Goal: Task Accomplishment & Management: Complete application form

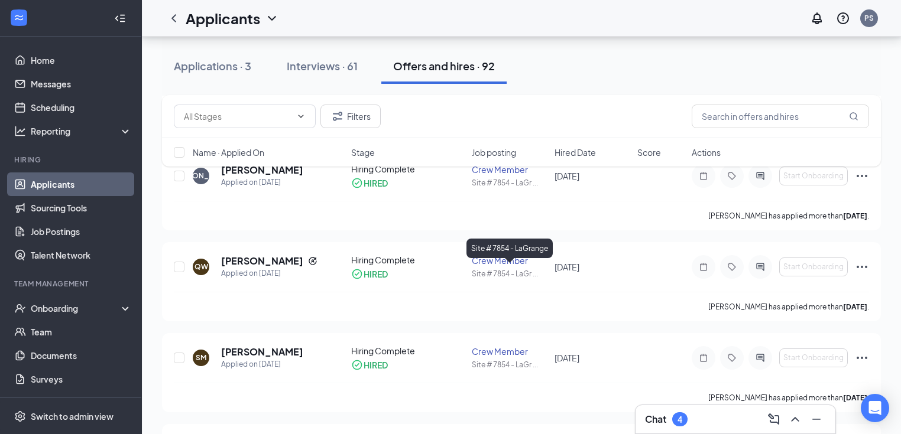
scroll to position [2648, 0]
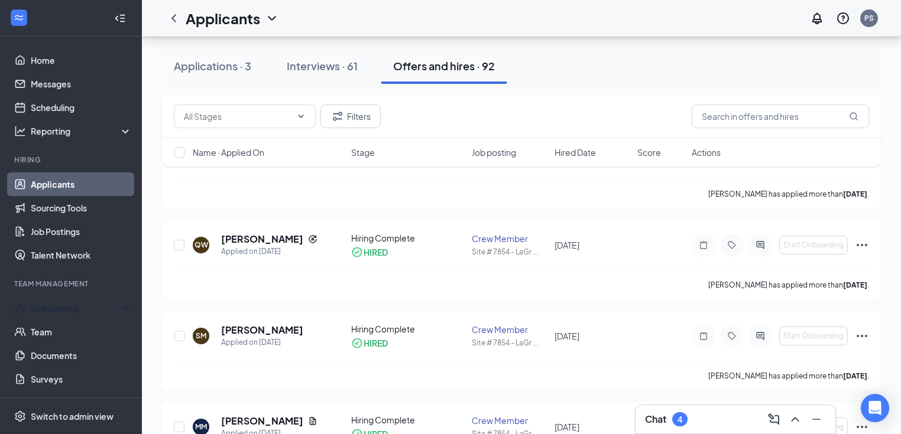
drag, startPoint x: 67, startPoint y: 311, endPoint x: 154, endPoint y: 326, distance: 88.2
click at [67, 311] on div "Onboarding" at bounding box center [76, 309] width 91 height 12
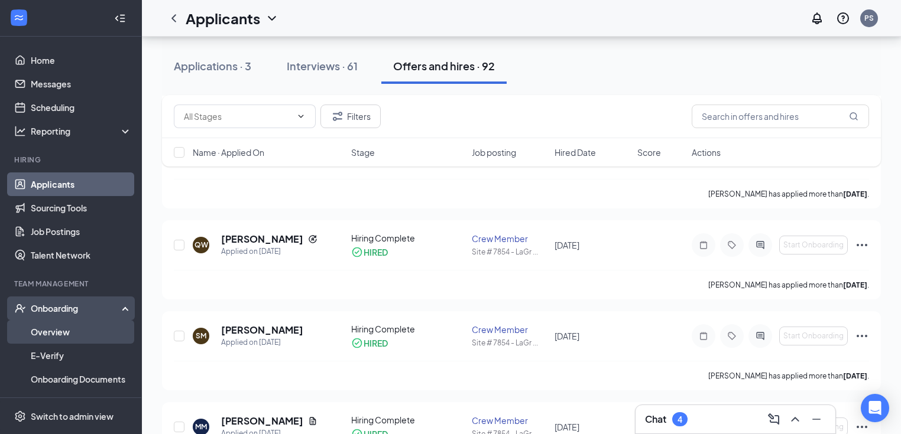
click at [47, 333] on link "Overview" at bounding box center [81, 332] width 101 height 24
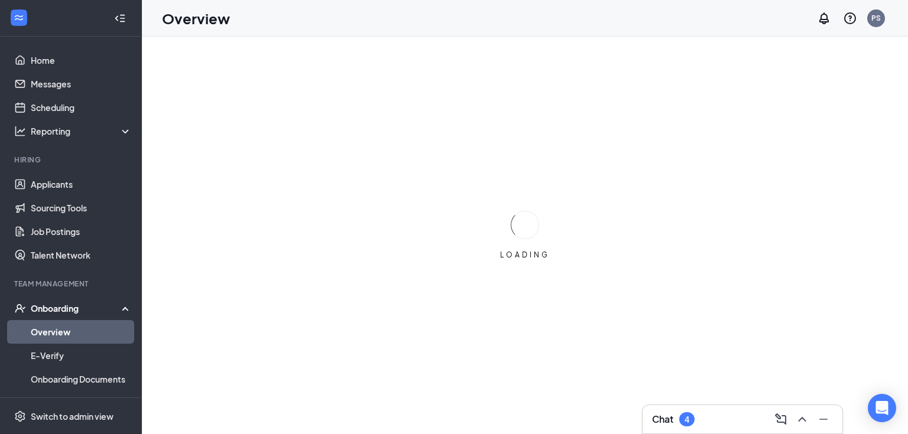
click at [46, 327] on link "Overview" at bounding box center [81, 332] width 101 height 24
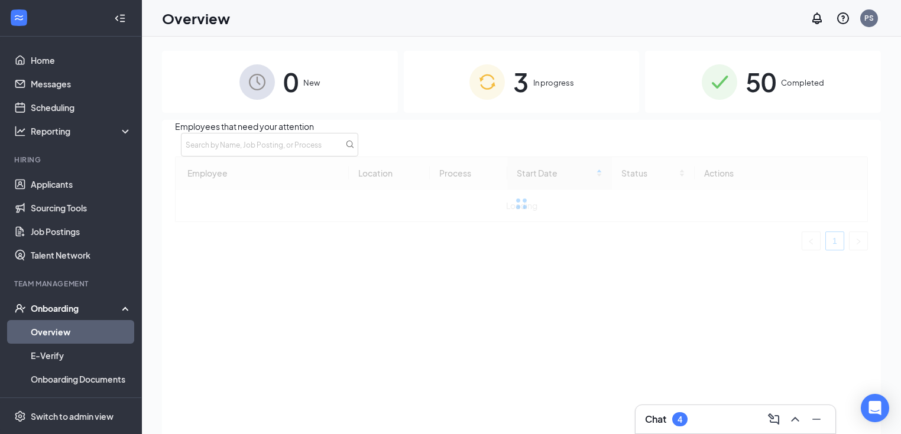
click at [553, 89] on span "In progress" at bounding box center [553, 83] width 41 height 12
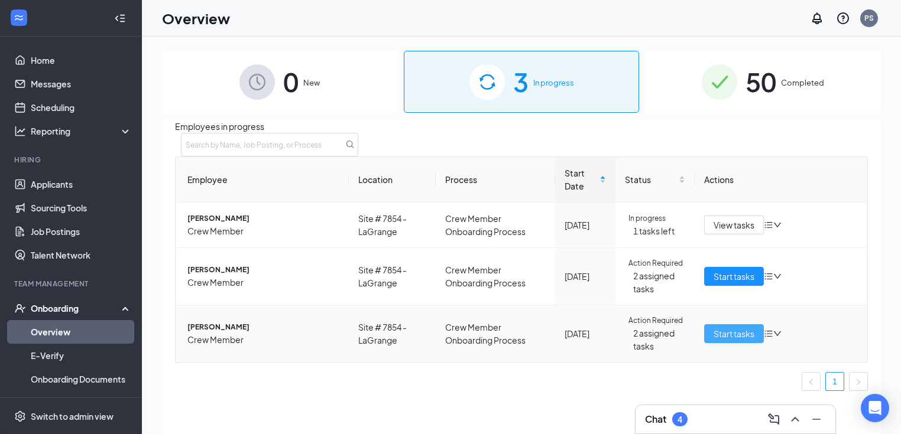
click at [741, 340] on span "Start tasks" at bounding box center [733, 333] width 41 height 13
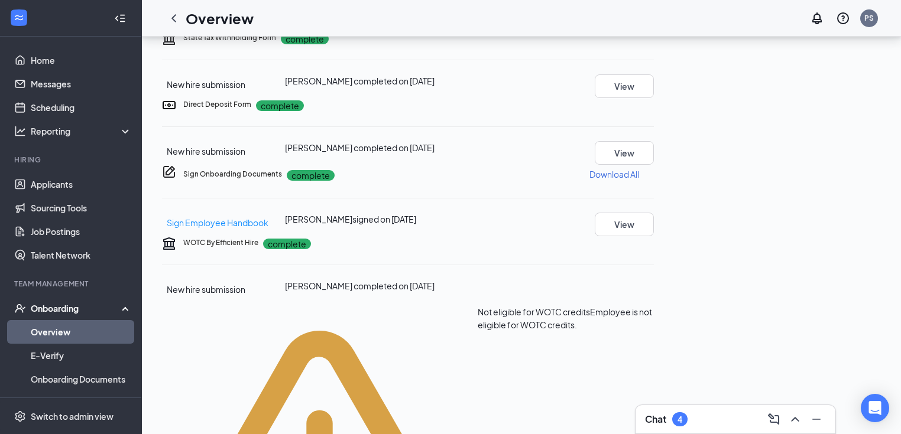
scroll to position [197, 0]
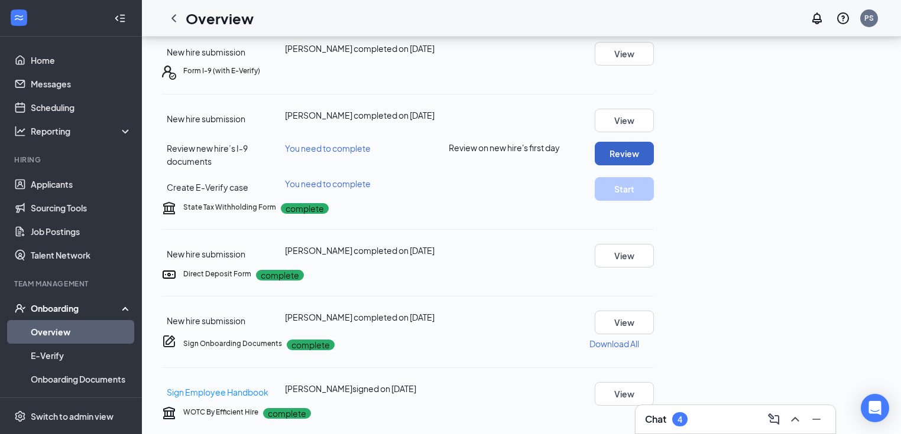
click at [654, 166] on button "Review" at bounding box center [624, 154] width 59 height 24
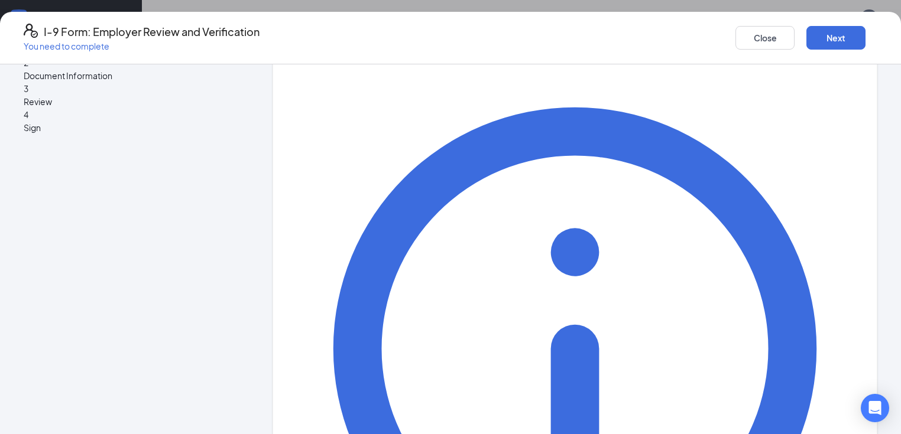
scroll to position [95, 0]
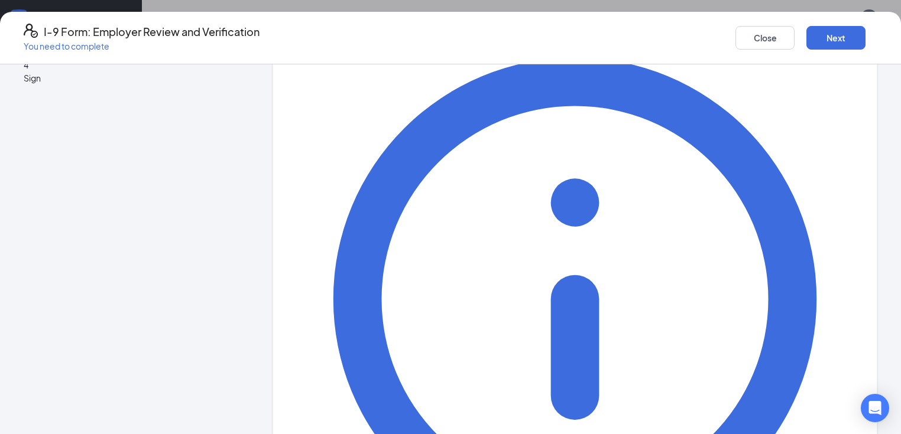
type input "[PERSON_NAME]"
drag, startPoint x: 330, startPoint y: 210, endPoint x: 331, endPoint y: 202, distance: 7.7
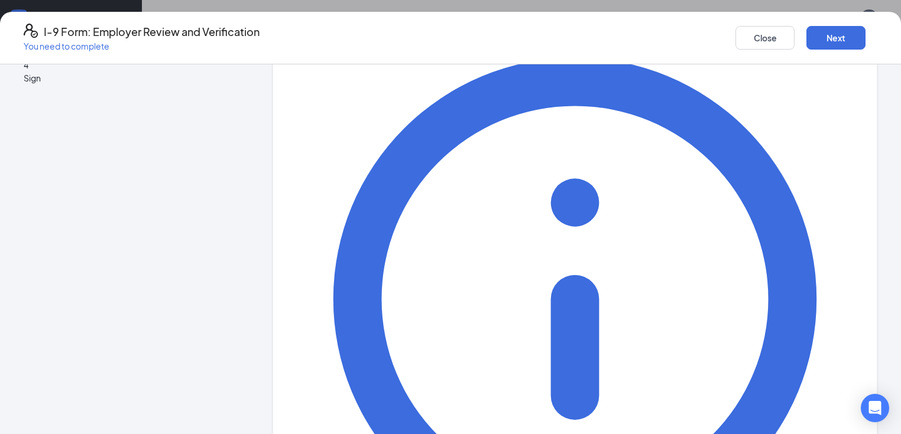
type input "[EMAIL_ADDRESS][DOMAIN_NAME]"
type input "lagrange@"
drag, startPoint x: 391, startPoint y: 203, endPoint x: 100, endPoint y: 232, distance: 292.3
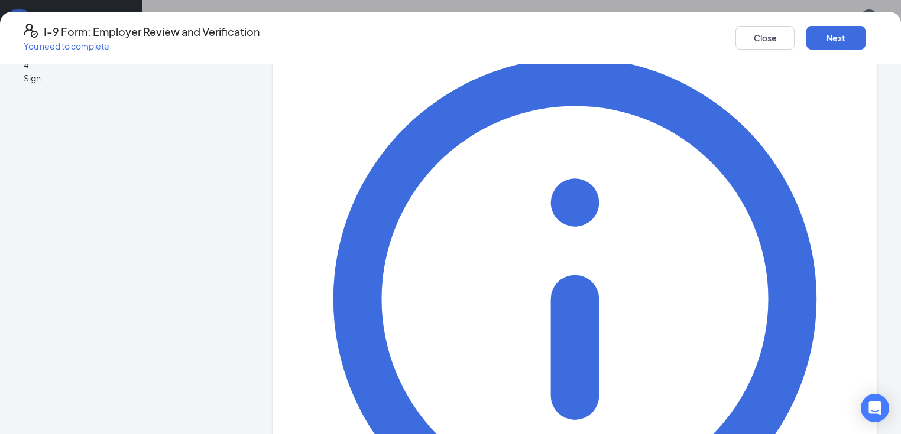
type input "General Manager"
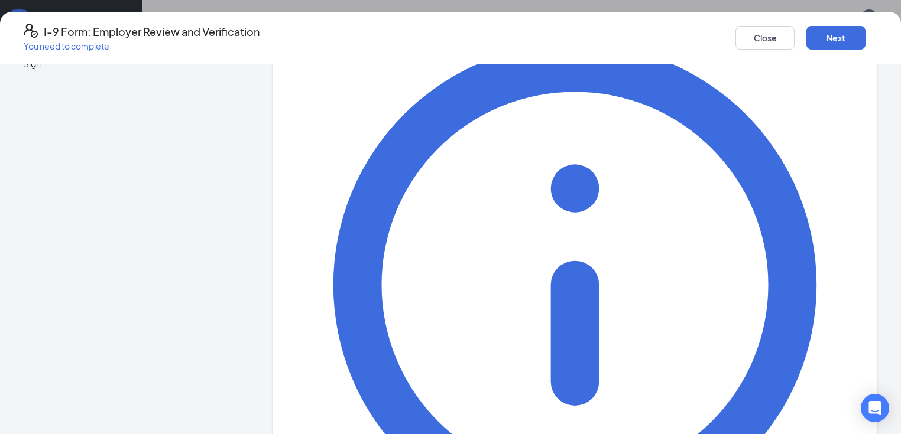
type input "[EMAIL_ADDRESS][DOMAIN_NAME]"
type input "7068457799"
drag, startPoint x: 837, startPoint y: 39, endPoint x: 846, endPoint y: 57, distance: 20.1
click at [837, 39] on button "Next" at bounding box center [835, 38] width 59 height 24
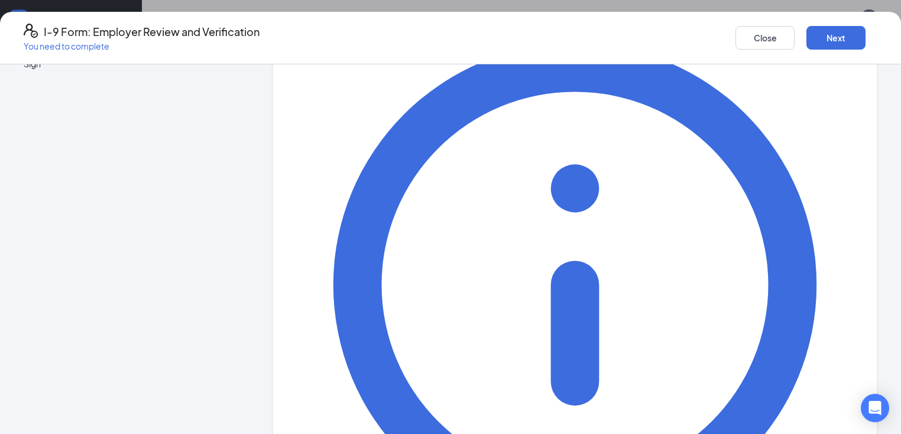
scroll to position [0, 0]
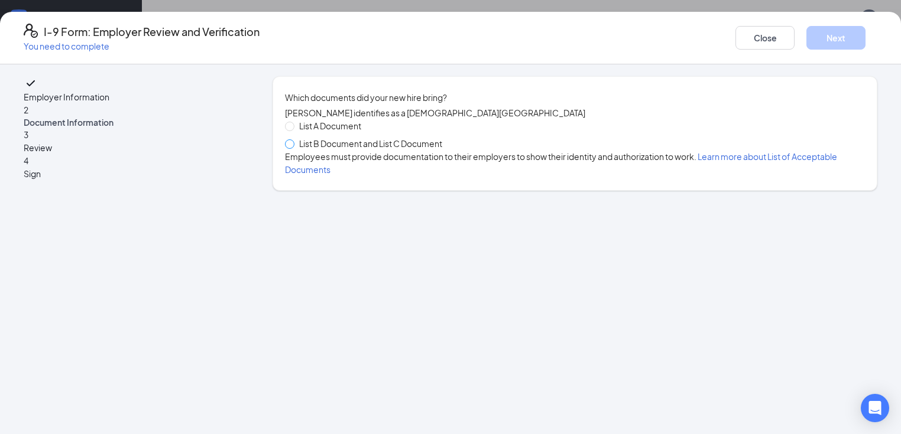
click at [293, 149] on span at bounding box center [289, 143] width 9 height 9
click at [293, 148] on input "List B Document and List C Document" at bounding box center [289, 143] width 8 height 8
radio input "true"
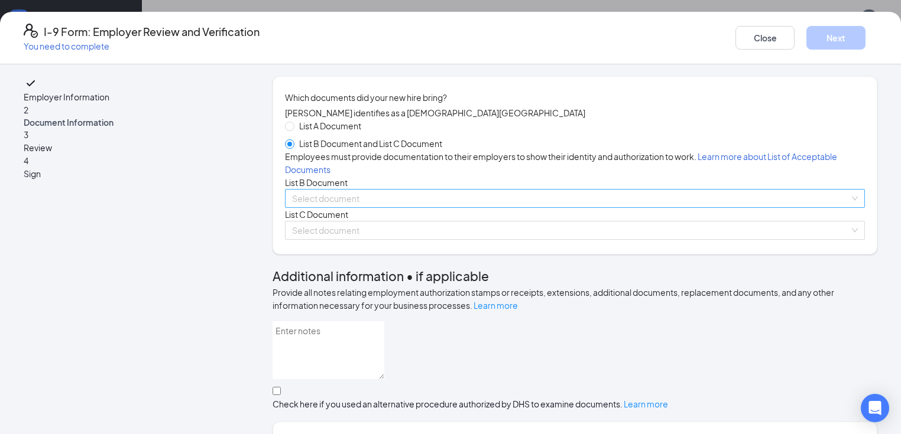
click at [333, 208] on div "Select document List B Documents Driver’s License issued by U.S State or outlyi…" at bounding box center [575, 198] width 580 height 19
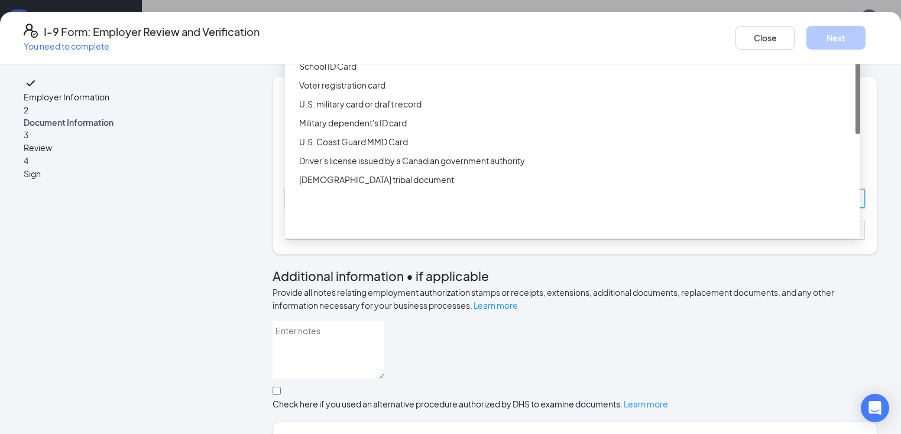
click at [348, 35] on div "Driver’s License issued by U.S State or outlying US possession" at bounding box center [576, 28] width 554 height 13
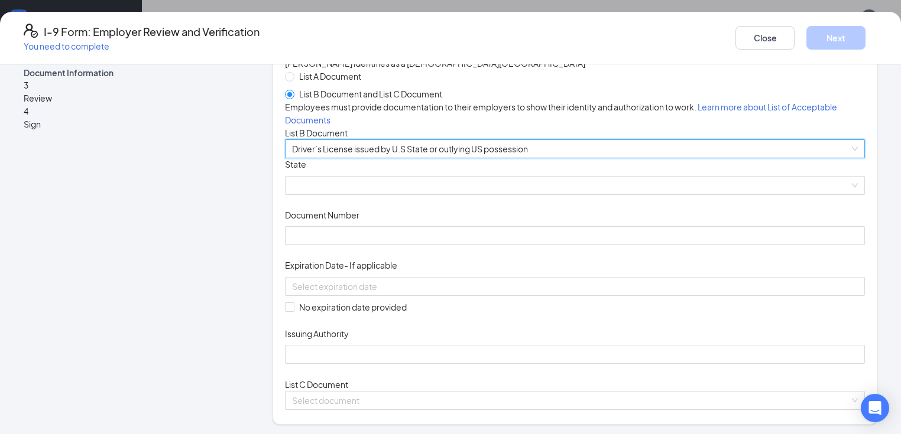
scroll to position [189, 0]
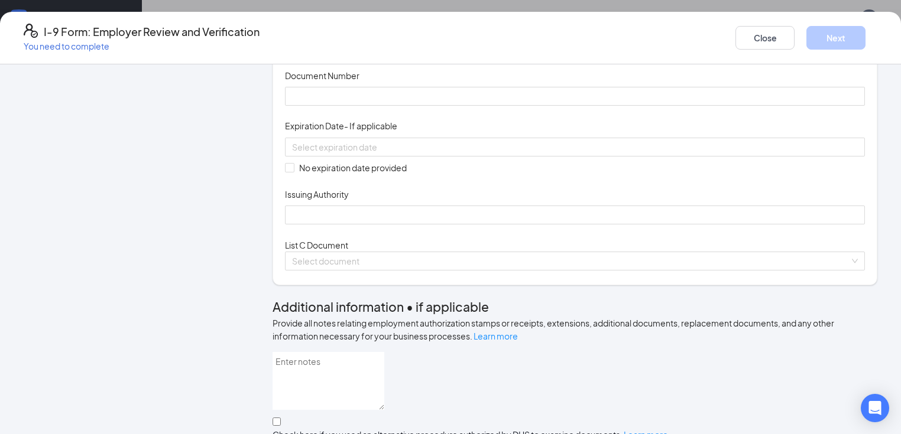
click at [440, 55] on span at bounding box center [575, 46] width 566 height 18
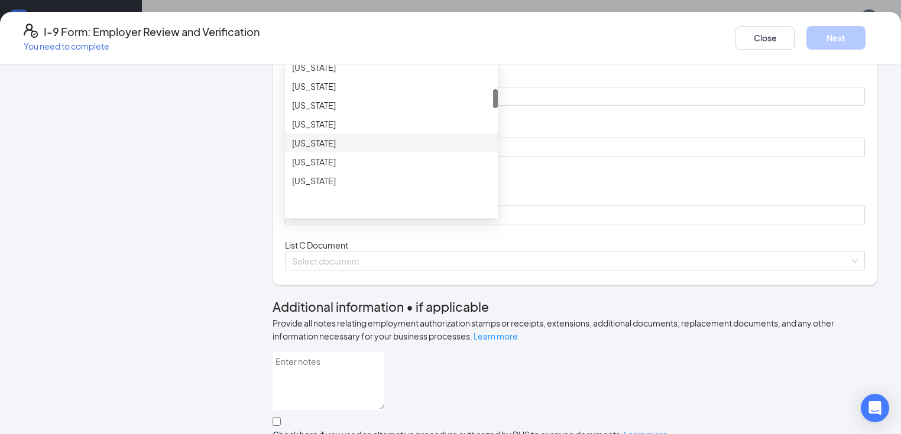
click at [311, 150] on div "[US_STATE]" at bounding box center [391, 143] width 199 height 13
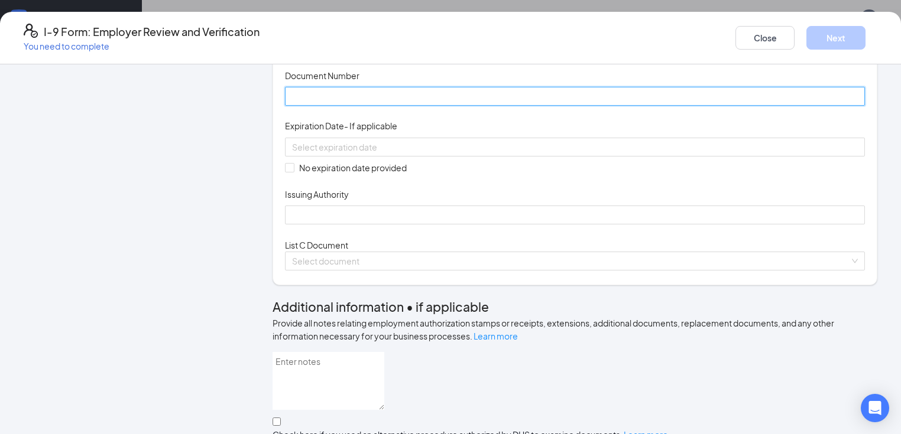
drag, startPoint x: 376, startPoint y: 185, endPoint x: 412, endPoint y: 196, distance: 37.8
click at [378, 106] on input "Document Number" at bounding box center [575, 96] width 580 height 19
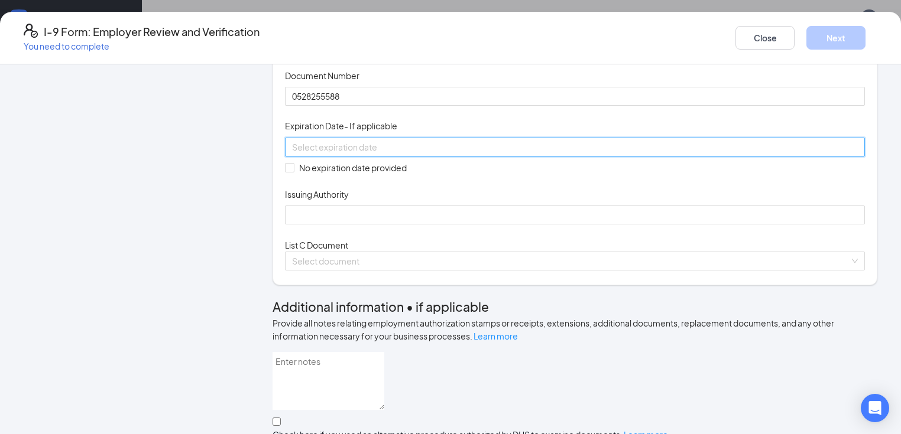
click at [314, 154] on input at bounding box center [573, 147] width 563 height 13
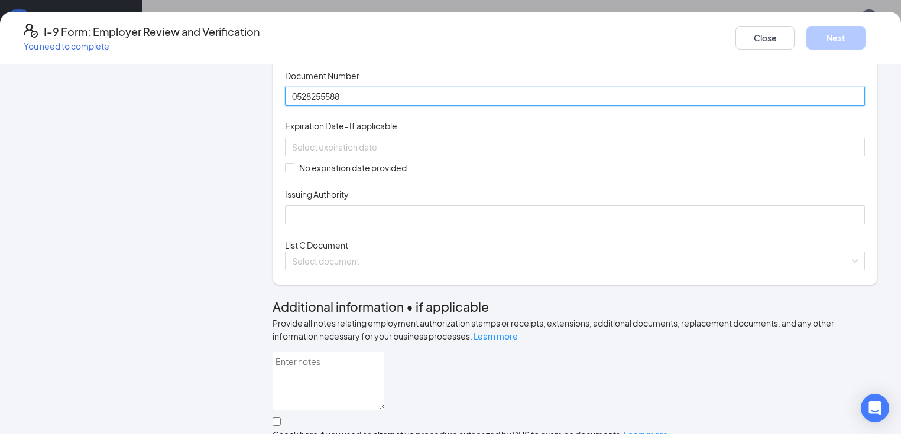
click at [319, 106] on input "0528255588" at bounding box center [575, 96] width 580 height 19
type input "052825588"
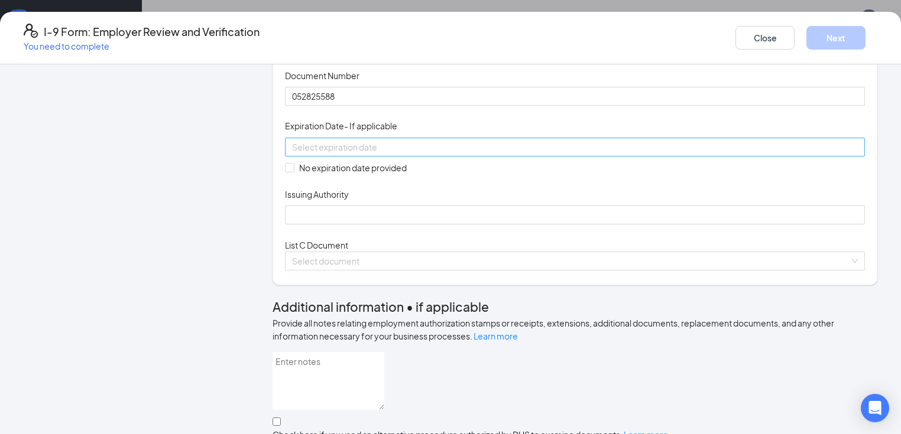
click at [356, 154] on input at bounding box center [573, 147] width 563 height 13
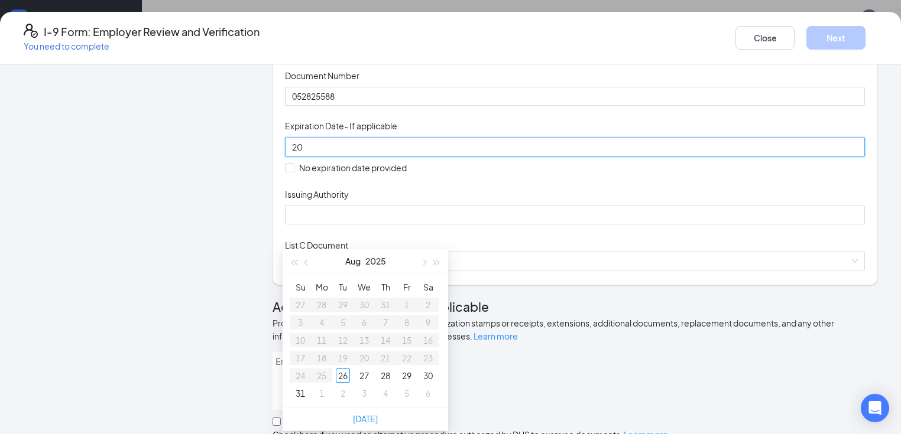
type input "2"
click at [485, 154] on div "08062026" at bounding box center [575, 147] width 566 height 13
drag, startPoint x: 484, startPoint y: 238, endPoint x: 418, endPoint y: 232, distance: 65.3
click at [479, 154] on div "08062026" at bounding box center [575, 147] width 566 height 13
click at [401, 154] on input "08062026" at bounding box center [573, 147] width 563 height 13
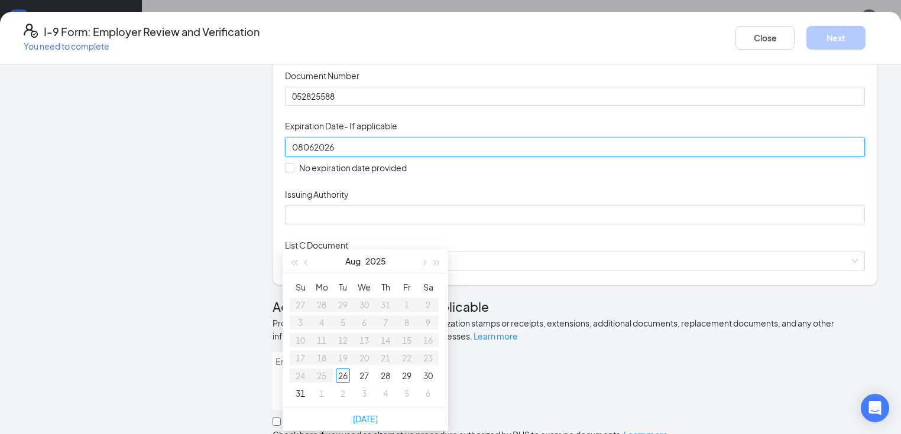
click at [298, 154] on input "08062026" at bounding box center [573, 147] width 563 height 13
drag, startPoint x: 301, startPoint y: 233, endPoint x: 309, endPoint y: 246, distance: 14.6
click at [301, 154] on input "08062026" at bounding box center [573, 147] width 563 height 13
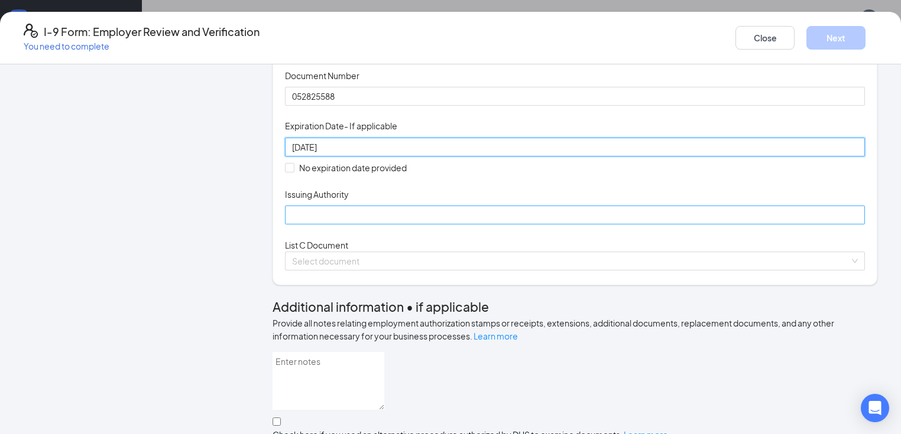
type input "[DATE]"
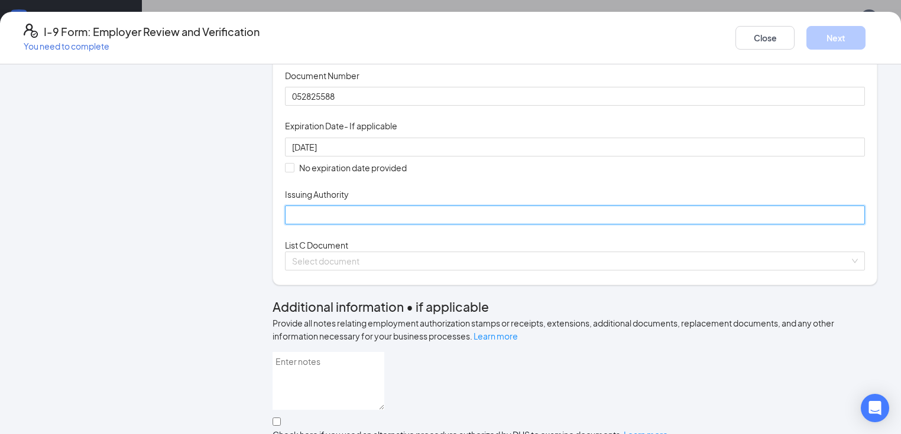
click at [313, 225] on input "Issuing Authority" at bounding box center [575, 215] width 580 height 19
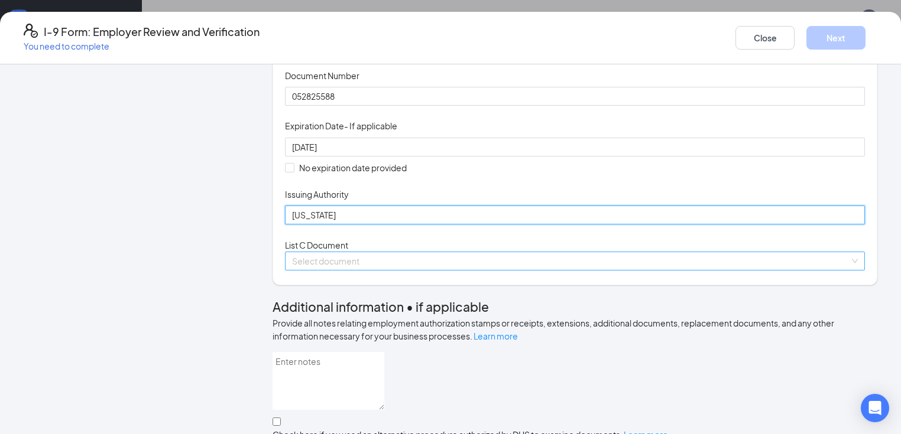
type input "[US_STATE]"
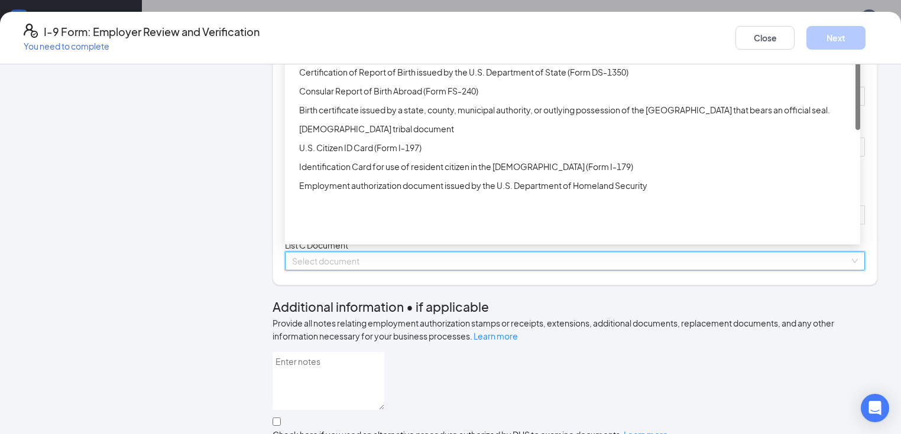
click at [313, 270] on input "search" at bounding box center [570, 261] width 557 height 18
click at [356, 44] on div "Unrestricted Social Security Card" at bounding box center [572, 34] width 575 height 19
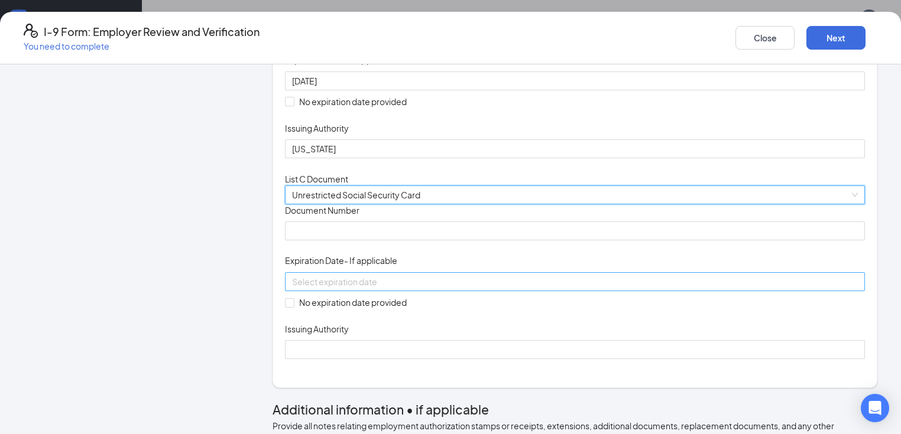
scroll to position [378, 0]
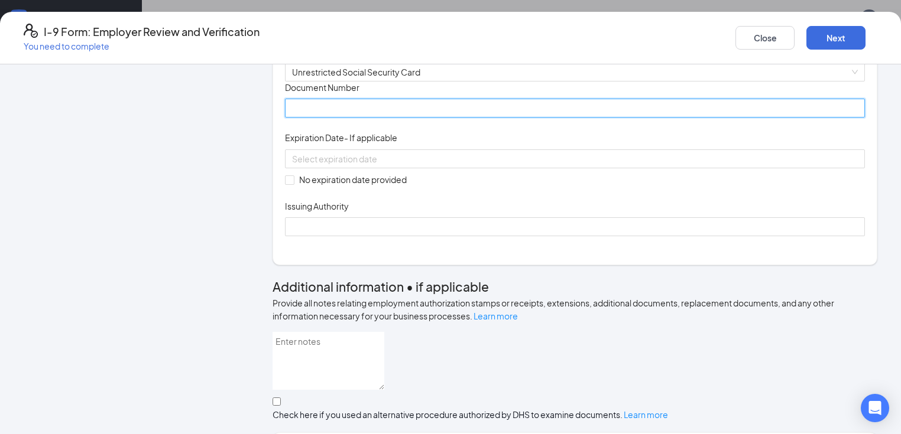
click at [320, 118] on input "Document Number" at bounding box center [575, 108] width 580 height 19
type input "255276385"
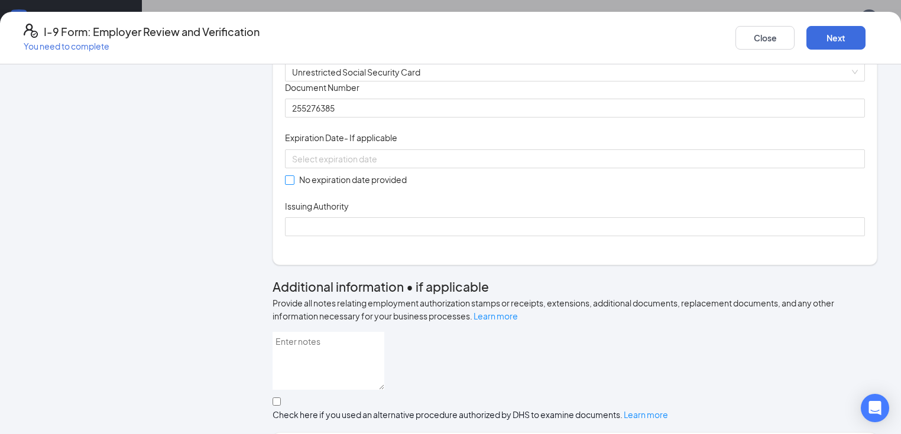
click at [285, 184] on input "No expiration date provided" at bounding box center [289, 180] width 8 height 8
checkbox input "true"
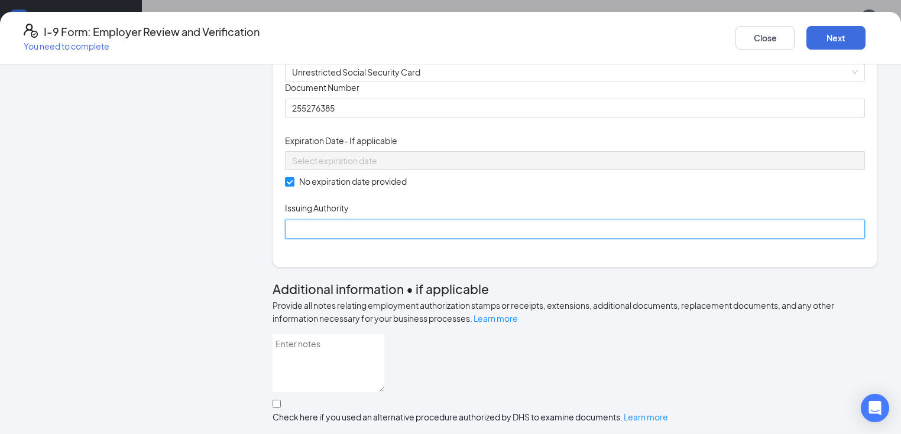
click at [340, 239] on input "Issuing Authority" at bounding box center [575, 229] width 580 height 19
type input "Social Security Admin."
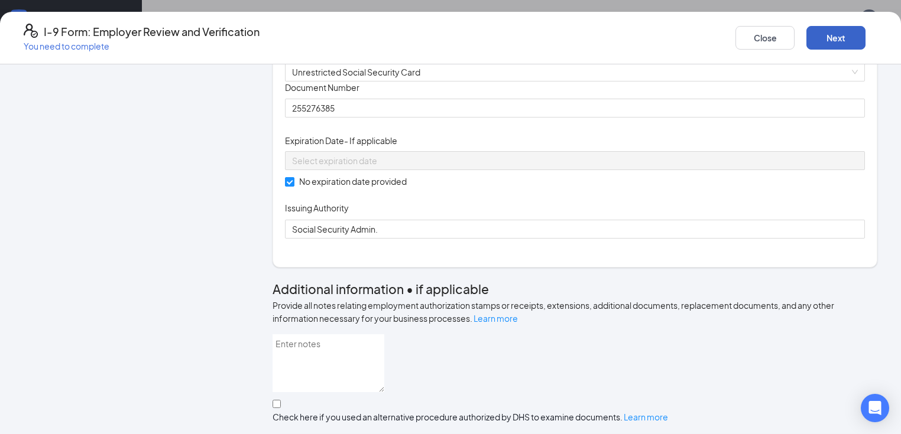
click at [819, 33] on button "Next" at bounding box center [835, 38] width 59 height 24
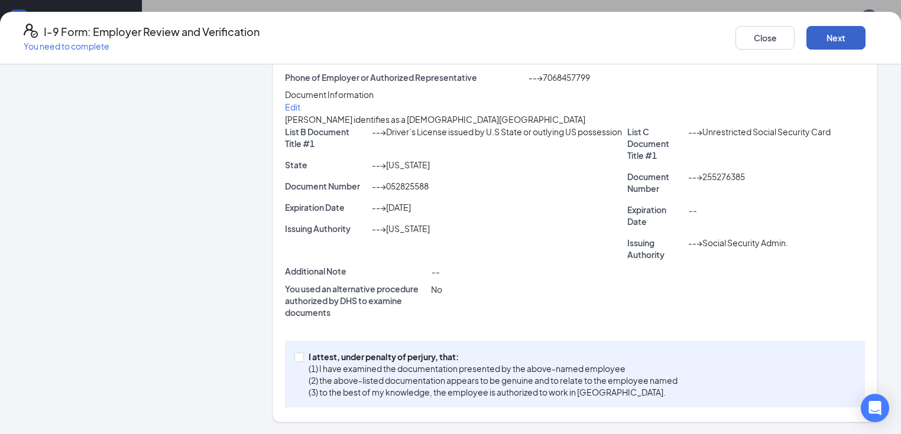
scroll to position [258, 0]
click at [305, 359] on span "I attest, under penalty of [PERSON_NAME], that: (1) I have examined the documen…" at bounding box center [493, 374] width 378 height 47
click at [303, 359] on input "I attest, under penalty of [PERSON_NAME], that: (1) I have examined the documen…" at bounding box center [298, 357] width 8 height 8
checkbox input "true"
drag, startPoint x: 818, startPoint y: 31, endPoint x: 816, endPoint y: 220, distance: 189.2
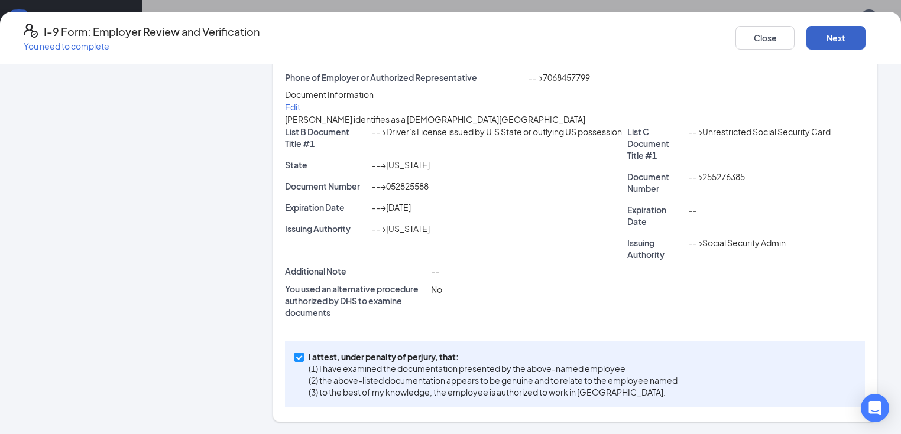
click at [818, 31] on button "Next" at bounding box center [835, 38] width 59 height 24
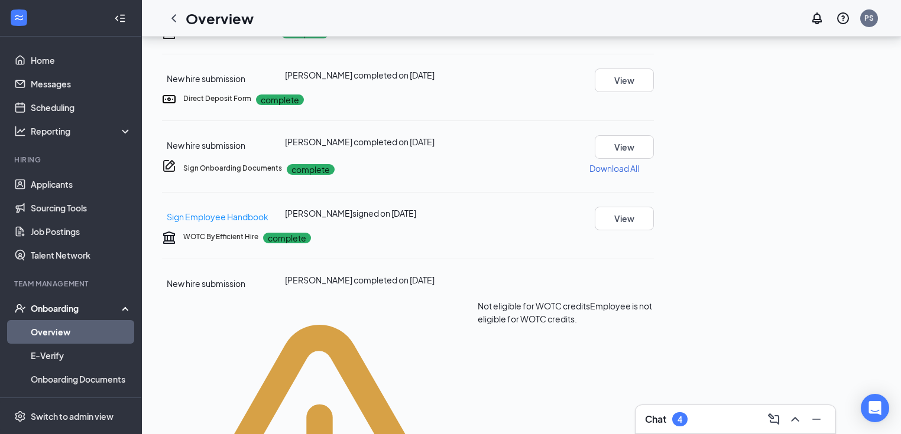
scroll to position [339, 0]
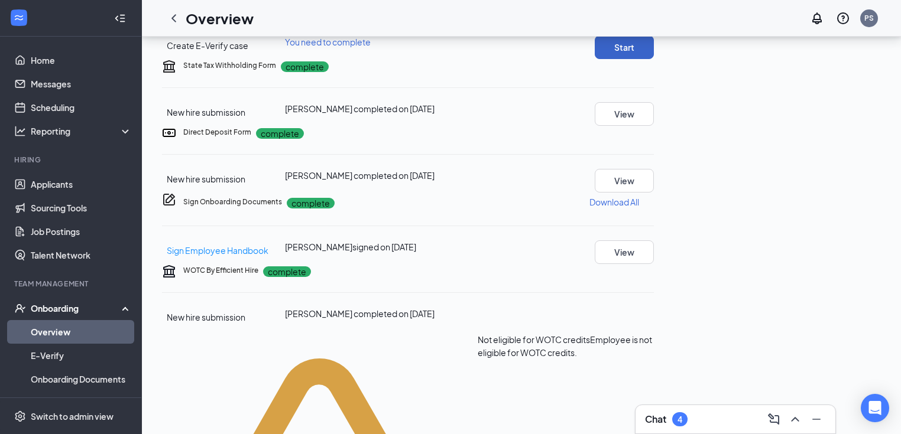
click at [654, 59] on button "Start" at bounding box center [624, 47] width 59 height 24
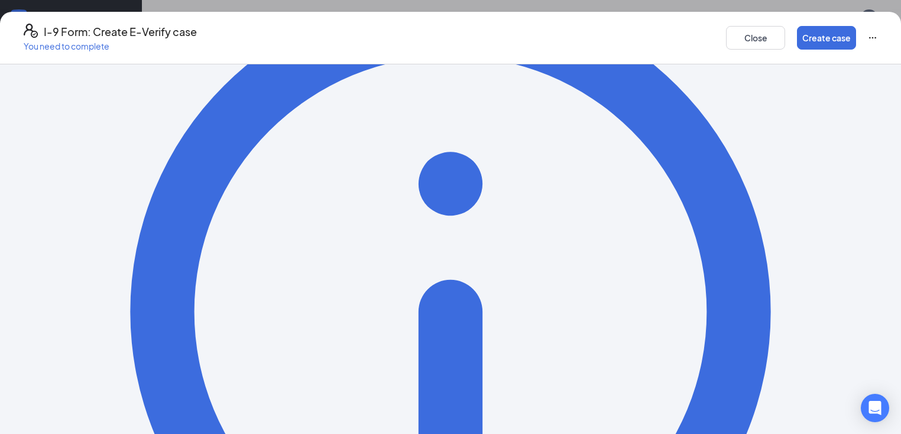
scroll to position [149, 0]
click at [813, 33] on button "Create case" at bounding box center [826, 38] width 59 height 24
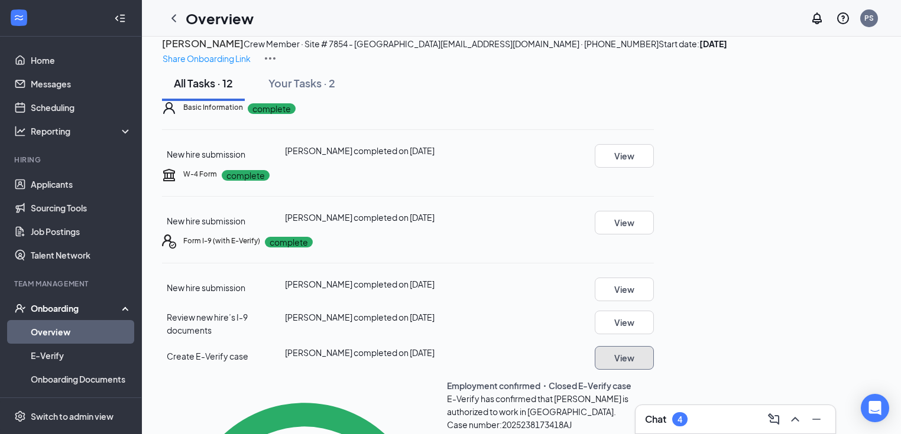
scroll to position [95, 0]
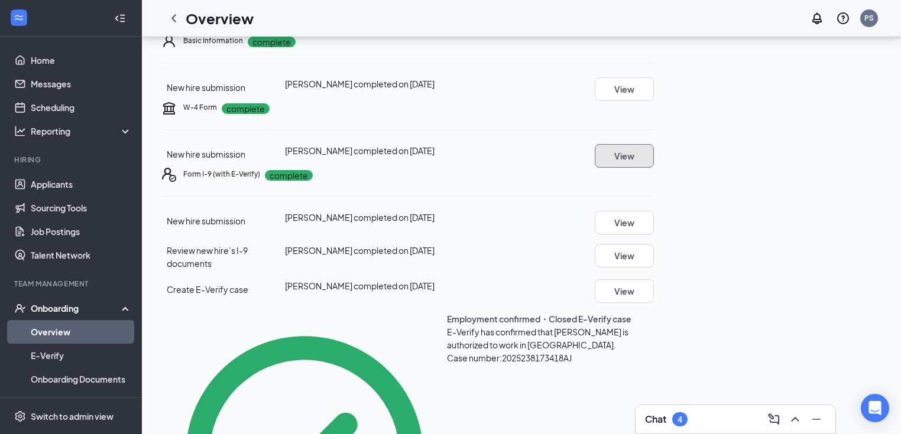
click at [654, 168] on button "View" at bounding box center [624, 156] width 59 height 24
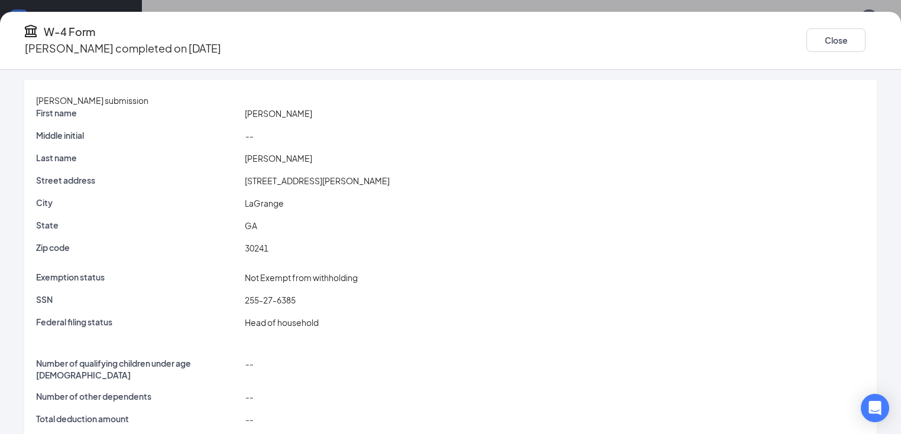
scroll to position [0, 0]
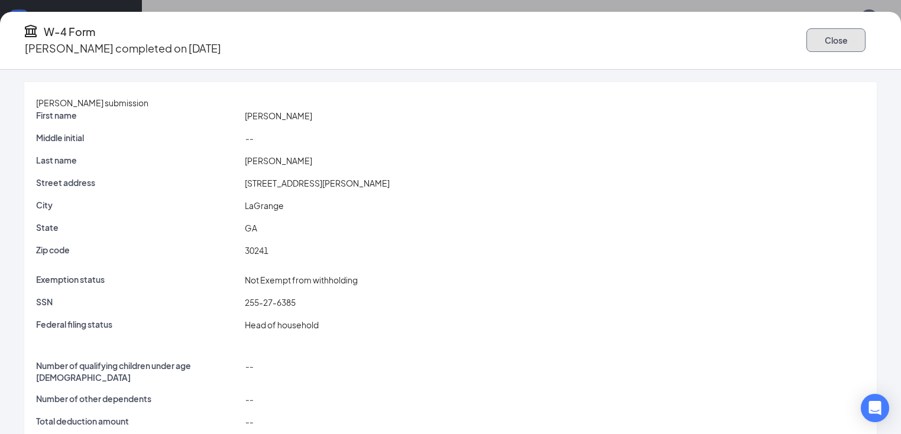
click at [829, 39] on button "Close" at bounding box center [835, 40] width 59 height 24
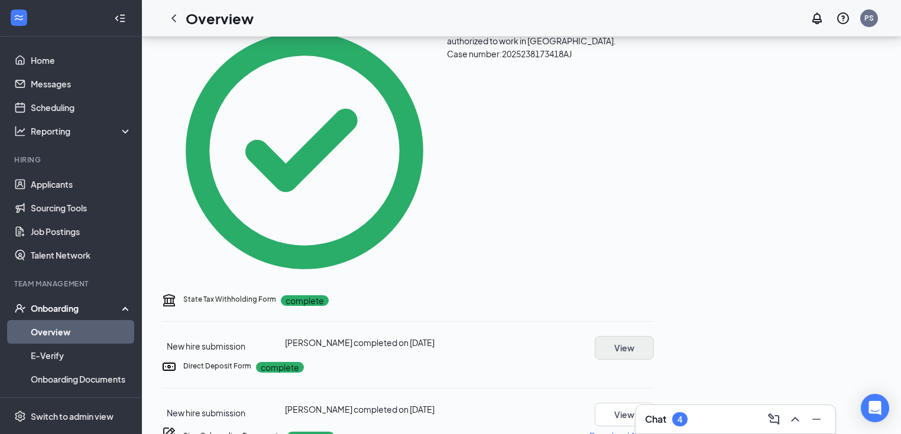
scroll to position [426, 0]
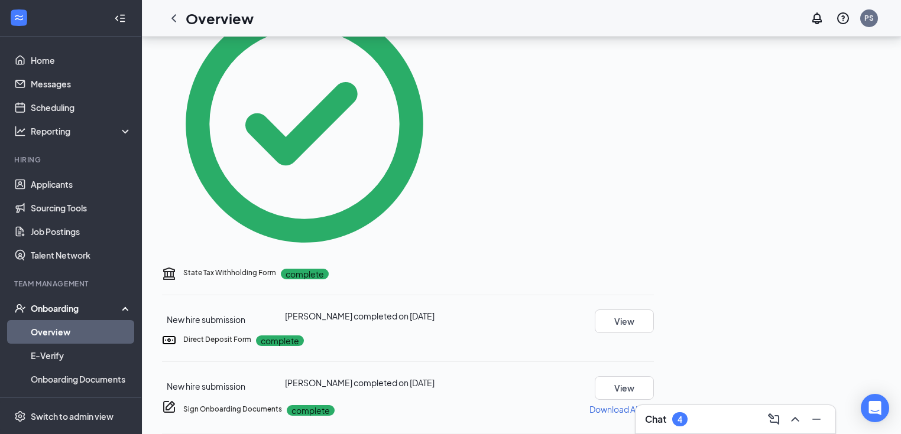
click at [654, 275] on div "Basic Information complete New hire submission [PERSON_NAME] completed on [DATE…" at bounding box center [408, 350] width 492 height 1294
click at [654, 310] on button "View" at bounding box center [624, 322] width 59 height 24
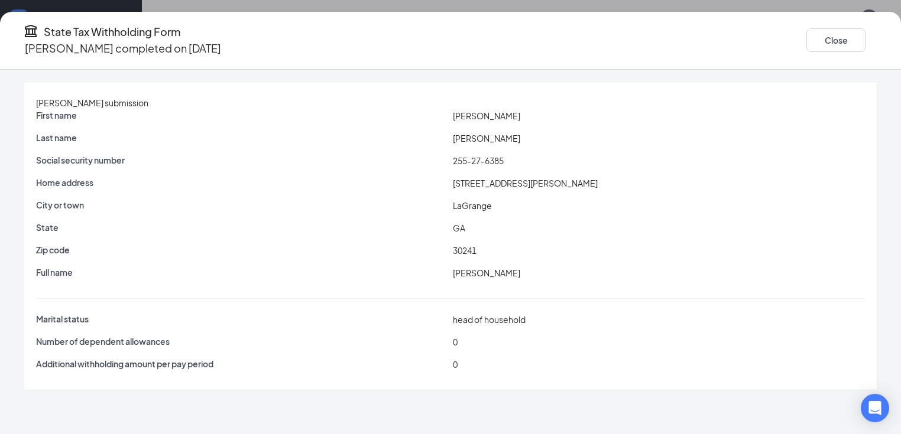
scroll to position [615, 0]
click at [879, 46] on icon "Ellipses" at bounding box center [884, 47] width 11 height 2
click at [684, 53] on div "State Tax Withholding Form [PERSON_NAME] completed on [DATE] Close" at bounding box center [450, 41] width 901 height 58
click at [837, 42] on button "Close" at bounding box center [835, 40] width 59 height 24
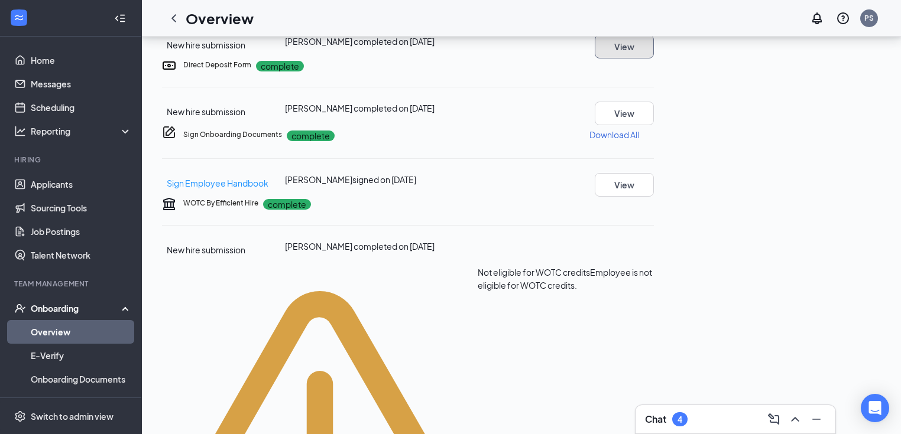
scroll to position [504, 0]
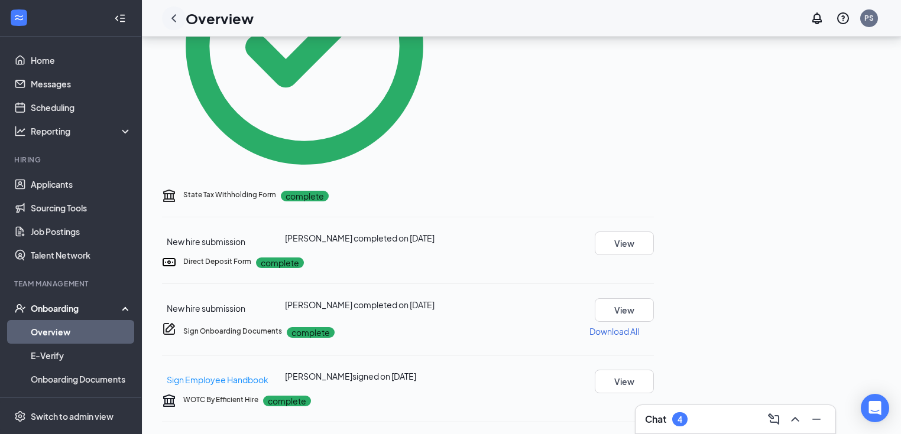
click at [177, 19] on icon "ChevronLeft" at bounding box center [174, 18] width 14 height 14
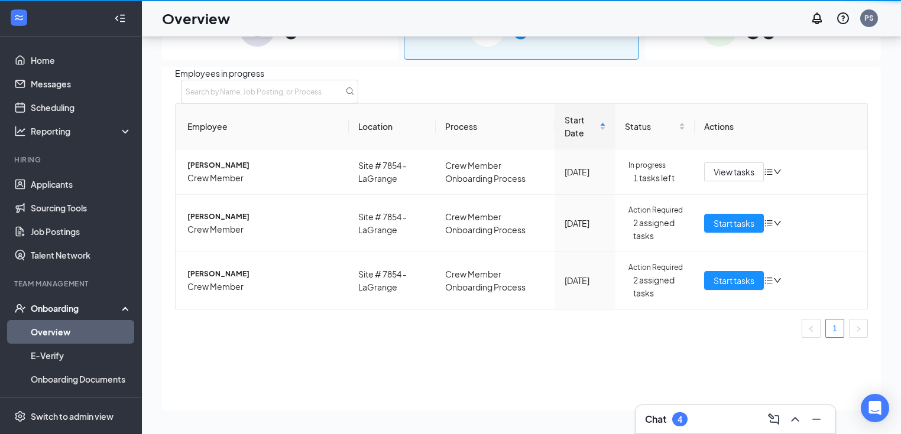
scroll to position [53, 0]
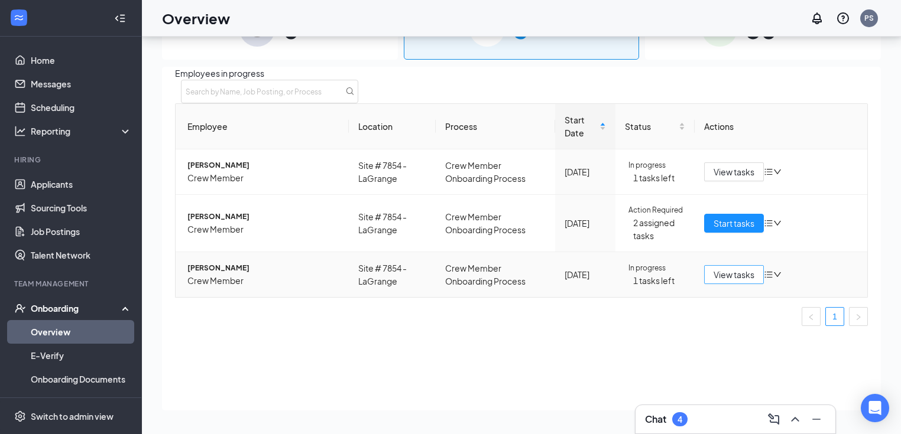
click at [729, 281] on span "View tasks" at bounding box center [733, 274] width 41 height 13
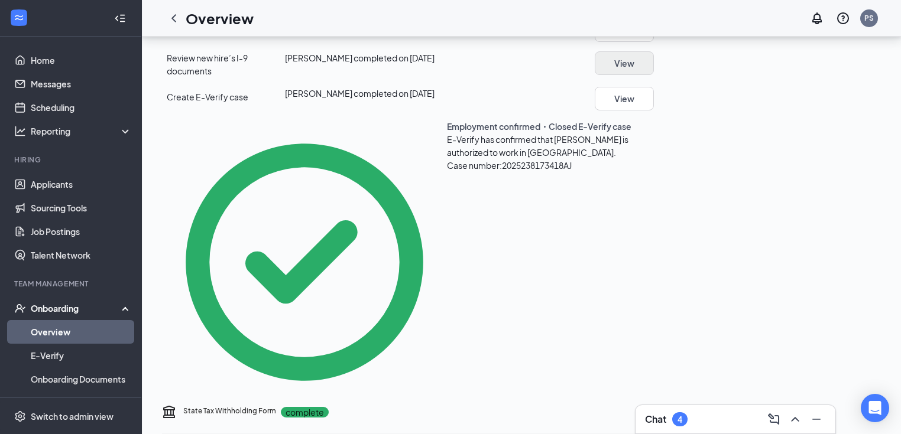
scroll to position [284, 0]
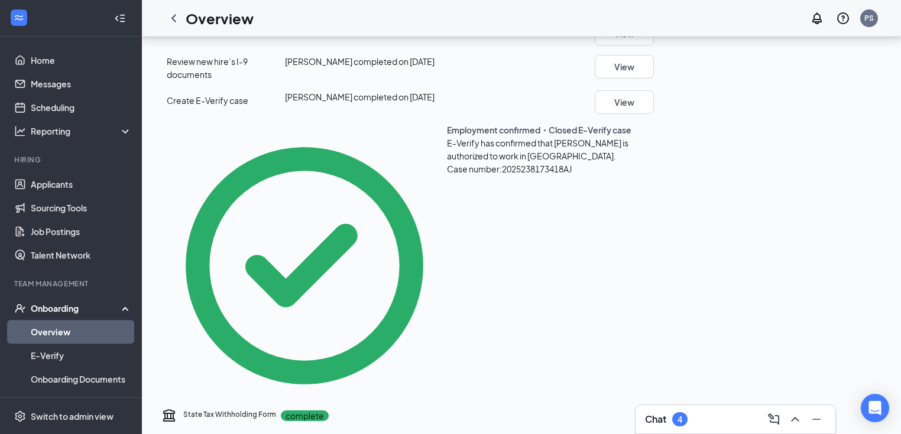
click at [654, 132] on div "Form I-9 (with E-Verify) complete New hire submission [PERSON_NAME] completed o…" at bounding box center [408, 194] width 492 height 430
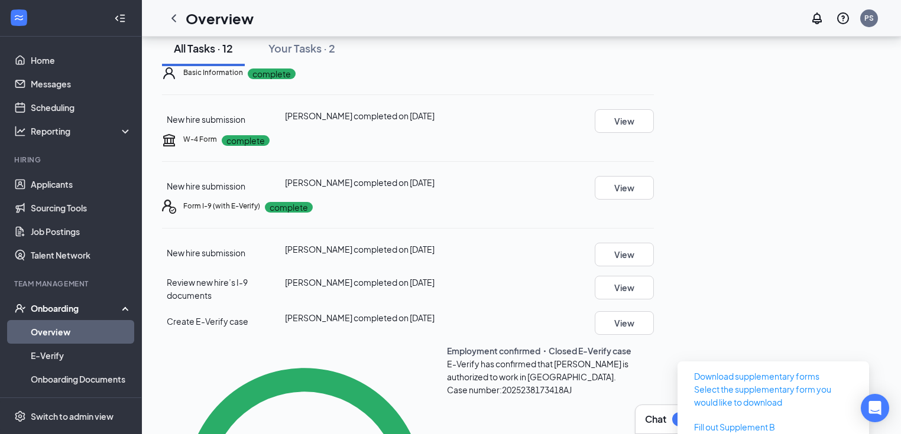
scroll to position [47, 0]
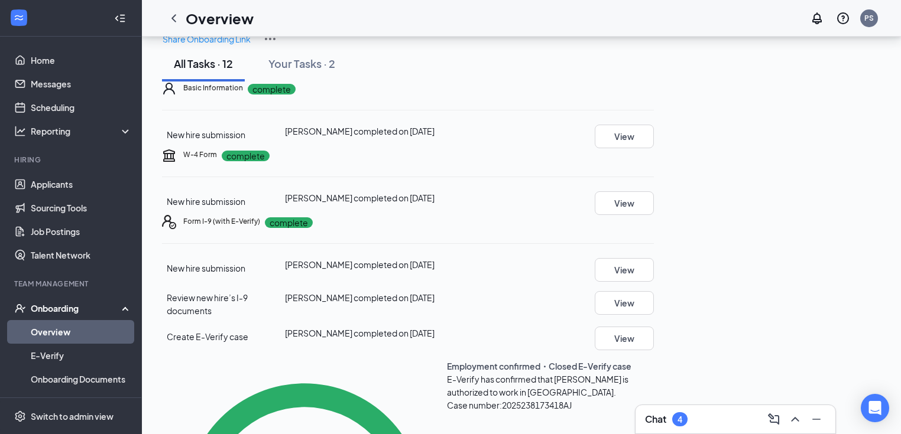
click at [654, 155] on icon "Ellipses" at bounding box center [654, 155] width 0 height 0
click at [846, 305] on span "Restart" at bounding box center [839, 303] width 28 height 13
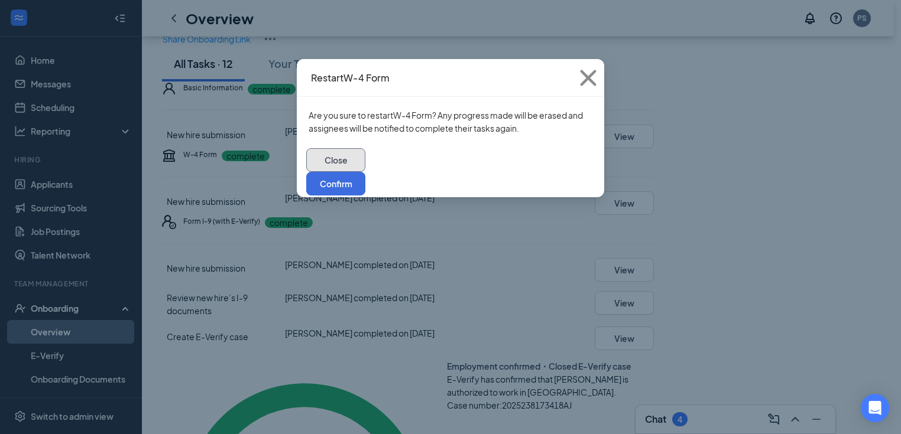
click at [365, 163] on button "Close" at bounding box center [335, 160] width 59 height 24
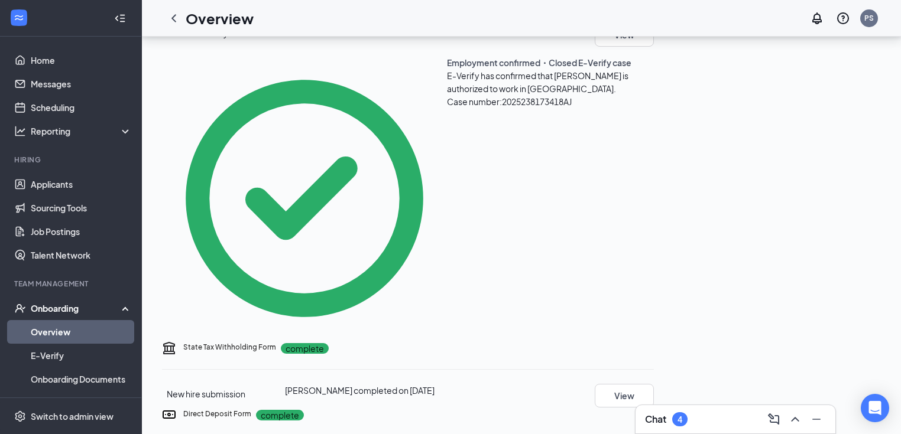
scroll to position [331, 0]
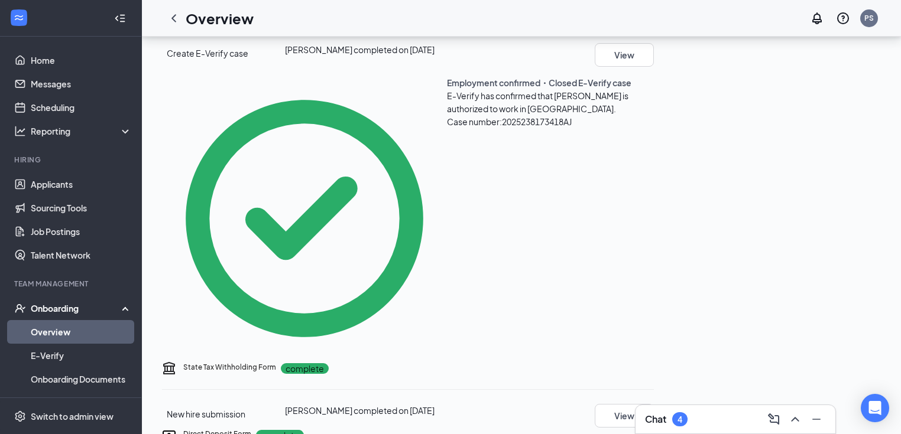
scroll to position [53, 0]
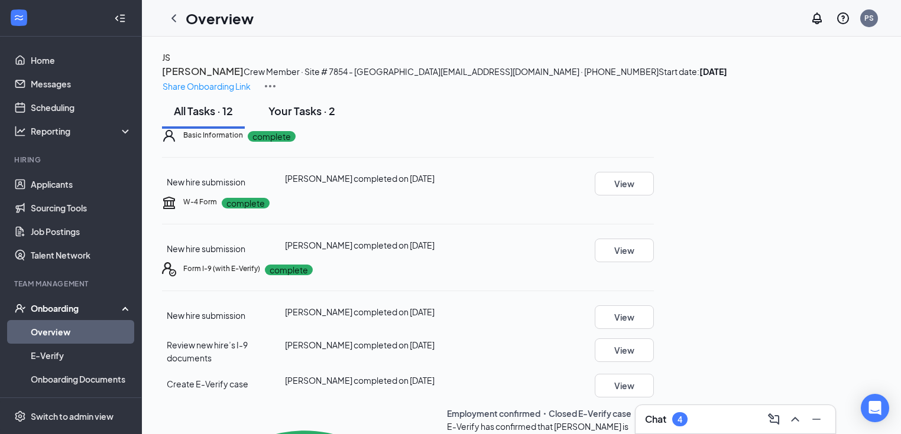
click at [329, 118] on div "Your Tasks · 2" at bounding box center [301, 110] width 67 height 15
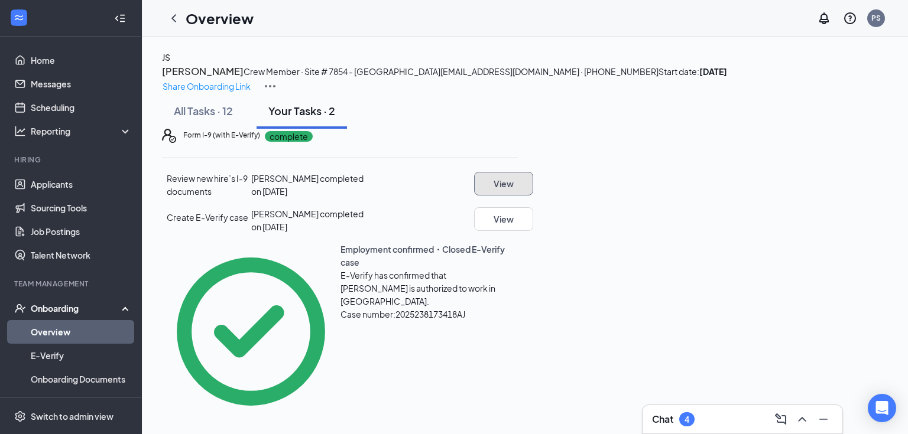
click at [533, 196] on button "View" at bounding box center [503, 184] width 59 height 24
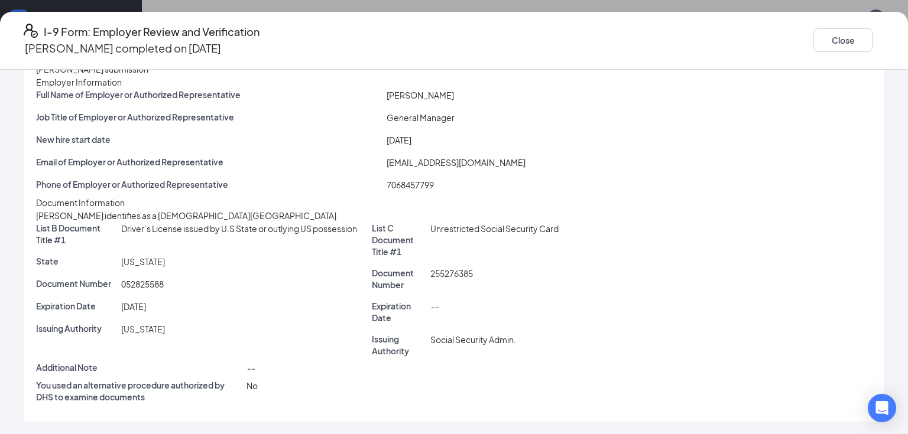
scroll to position [101, 0]
click at [884, 40] on icon "Ellipses" at bounding box center [884, 40] width 0 height 0
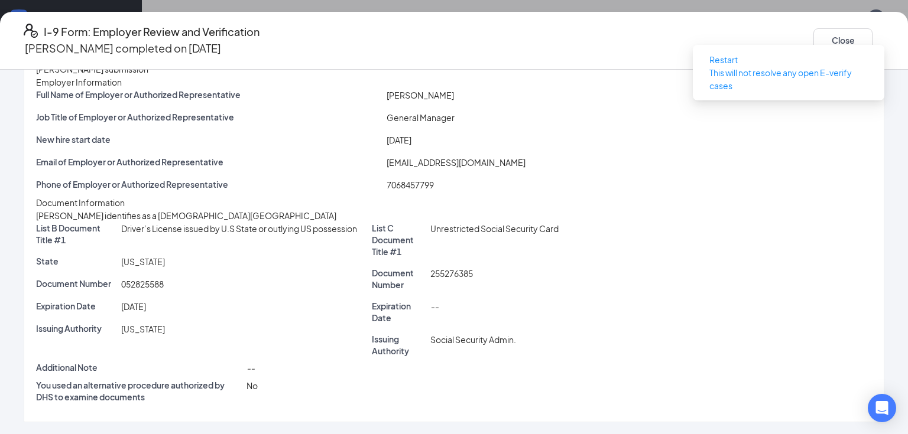
drag, startPoint x: 681, startPoint y: 76, endPoint x: 733, endPoint y: 79, distance: 52.1
click at [684, 89] on div "Full Name of Employer or Authorized Representative [PERSON_NAME] Job Title of E…" at bounding box center [454, 143] width 836 height 108
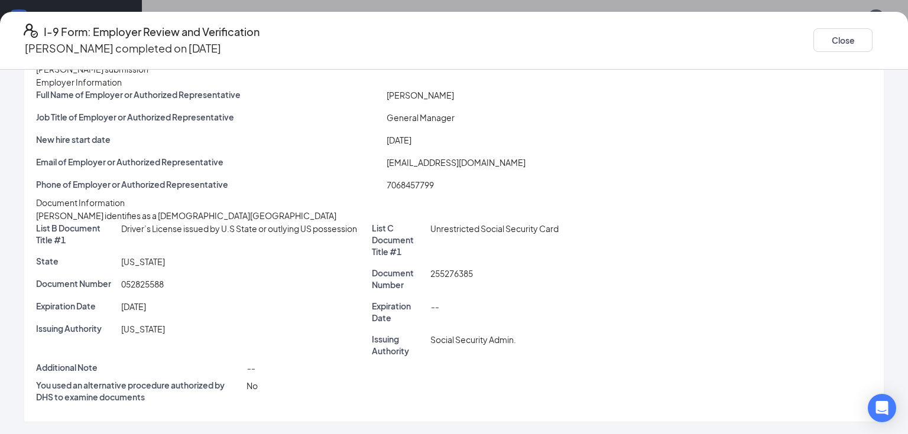
click at [735, 111] on div "Job Title of Employer or Authorized Representative General Manager" at bounding box center [454, 120] width 836 height 18
click at [868, 38] on div "Close" at bounding box center [848, 41] width 71 height 34
click at [886, 46] on icon "Ellipses" at bounding box center [891, 47] width 11 height 2
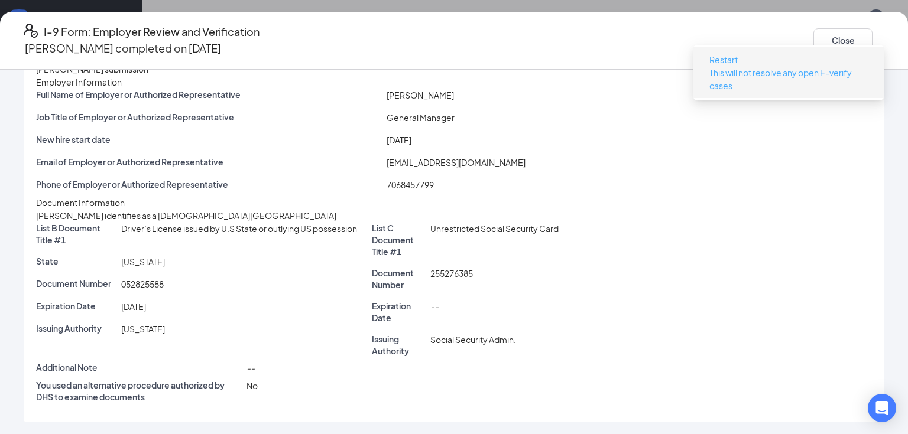
click at [745, 61] on button "Restart This will not resolve any open E-verify cases" at bounding box center [788, 72] width 177 height 45
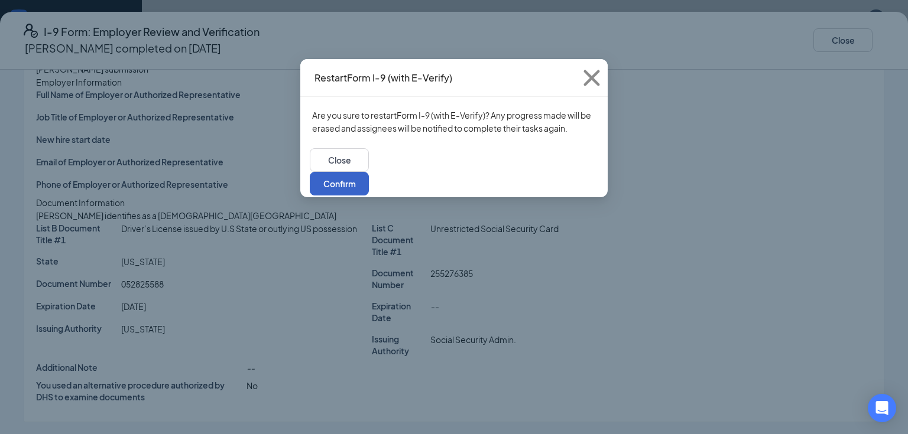
click at [369, 172] on button "Confirm" at bounding box center [339, 184] width 59 height 24
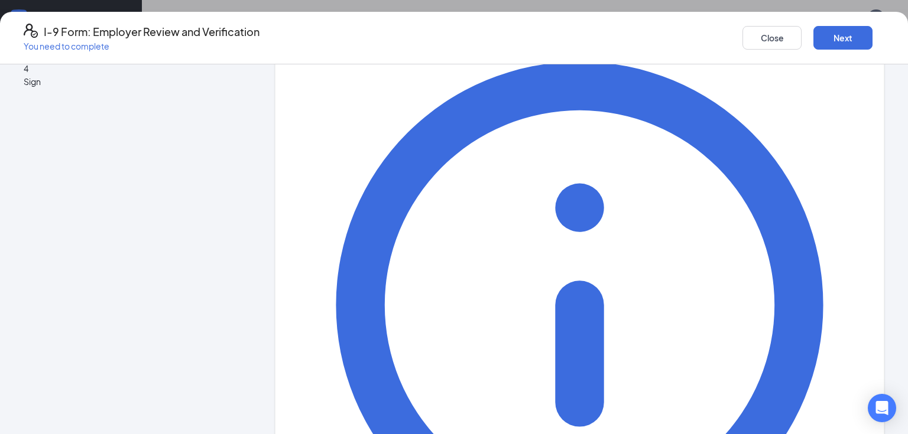
scroll to position [109, 0]
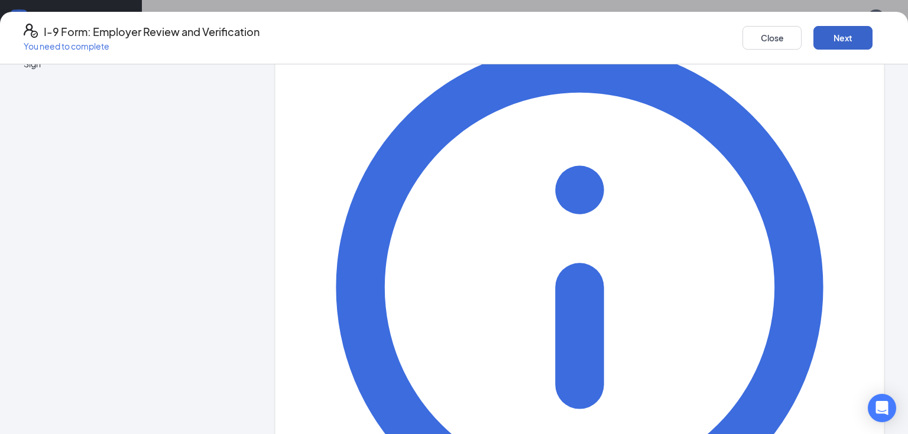
click at [842, 28] on button "Next" at bounding box center [842, 38] width 59 height 24
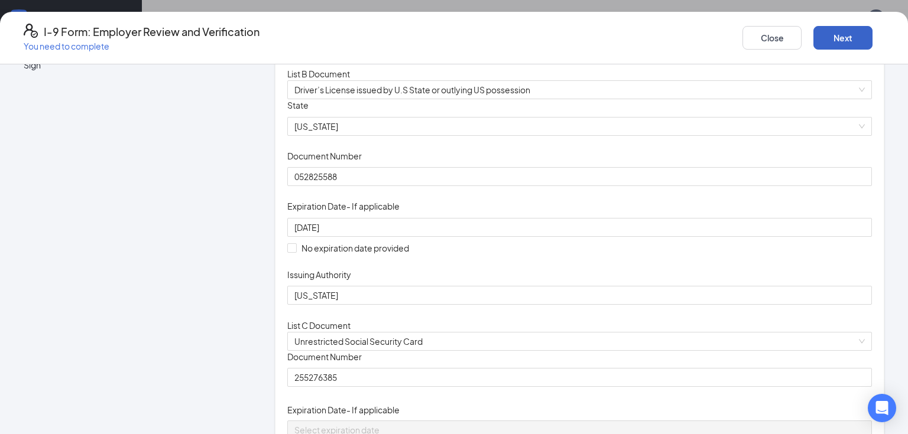
click at [835, 35] on button "Next" at bounding box center [842, 38] width 59 height 24
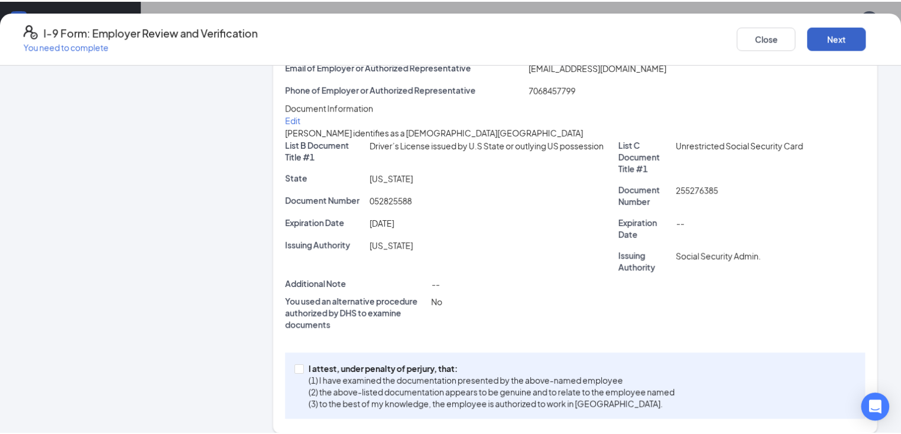
scroll to position [249, 0]
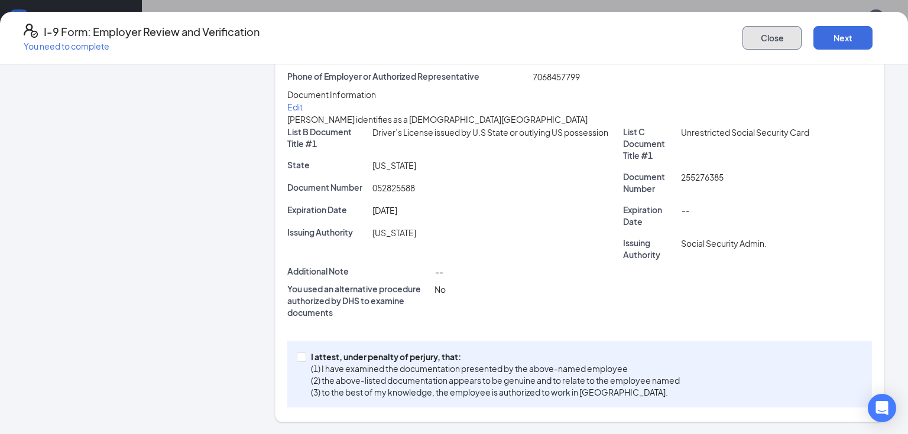
click at [760, 39] on button "Close" at bounding box center [771, 38] width 59 height 24
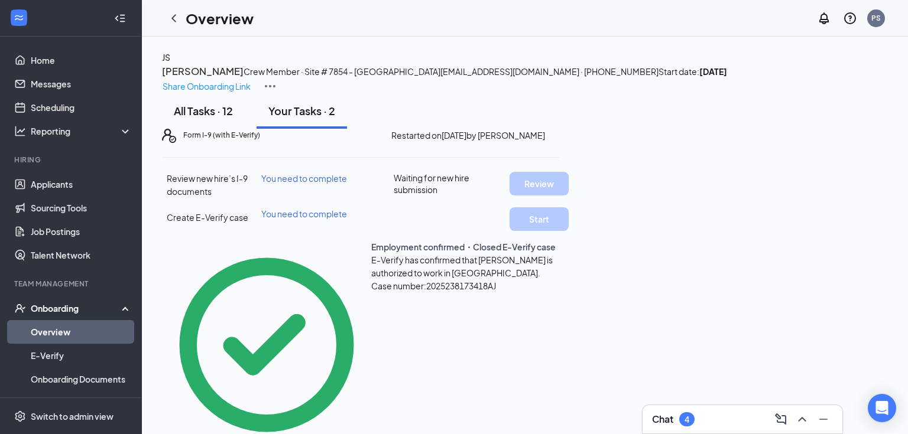
click at [204, 118] on div "All Tasks · 12" at bounding box center [203, 110] width 59 height 15
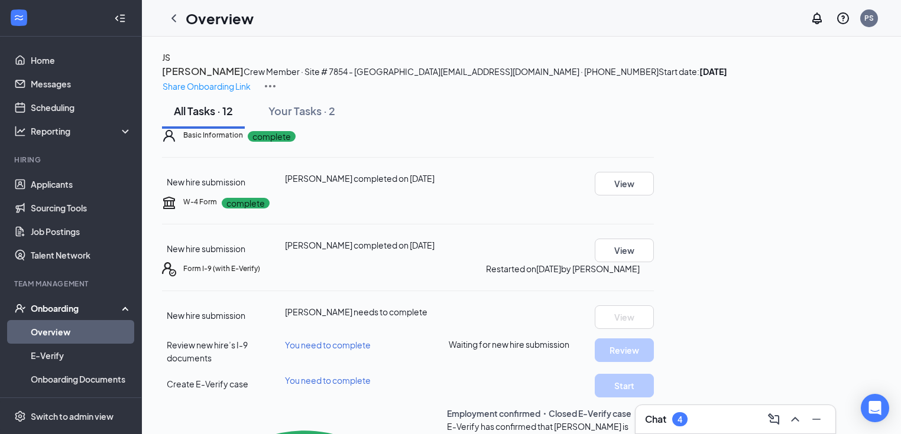
click at [654, 135] on icon "Ellipses" at bounding box center [654, 135] width 0 height 0
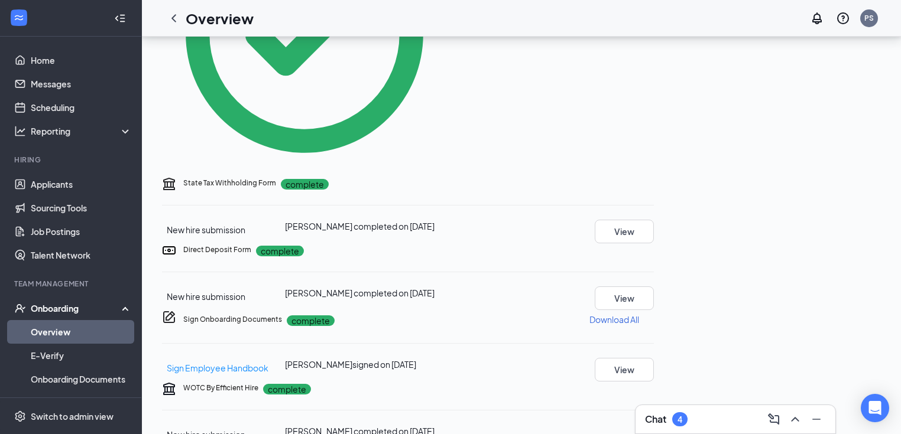
scroll to position [520, 0]
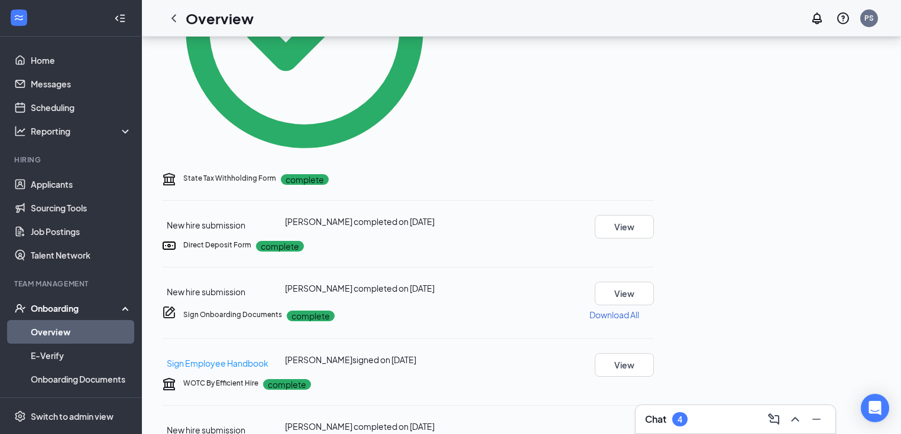
click at [59, 323] on link "Overview" at bounding box center [81, 332] width 101 height 24
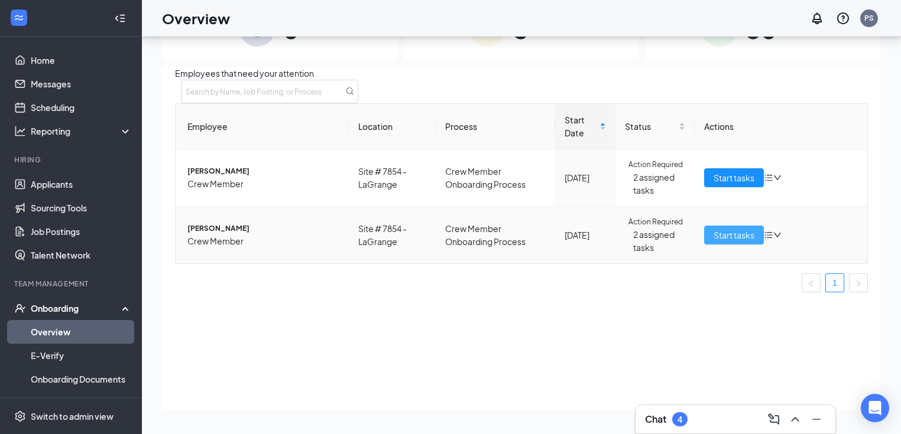
click at [748, 242] on span "Start tasks" at bounding box center [733, 235] width 41 height 13
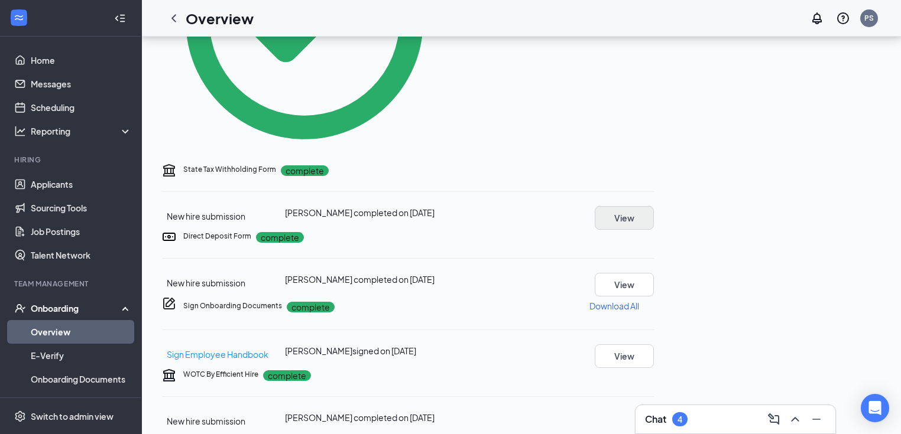
scroll to position [504, 0]
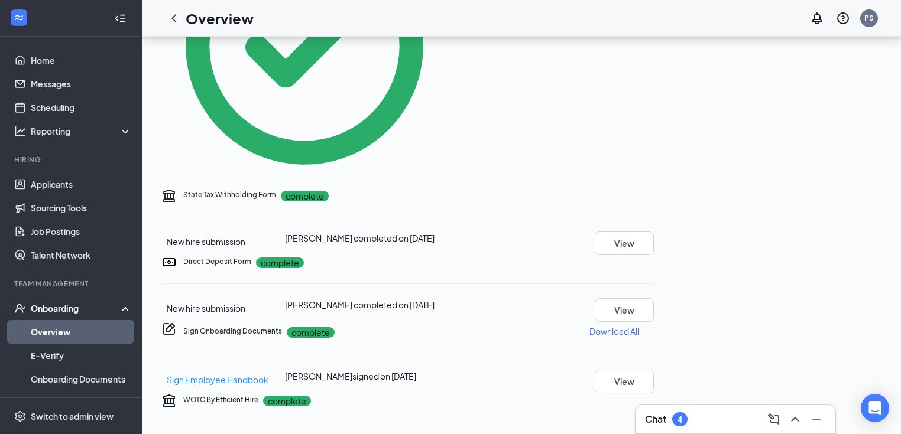
click at [654, 262] on icon "Ellipses" at bounding box center [654, 262] width 0 height 0
drag, startPoint x: 713, startPoint y: 208, endPoint x: 858, endPoint y: 147, distance: 157.6
click at [654, 197] on div "Basic Information complete New hire submission [PERSON_NAME] completed on [DATE…" at bounding box center [408, 272] width 492 height 1294
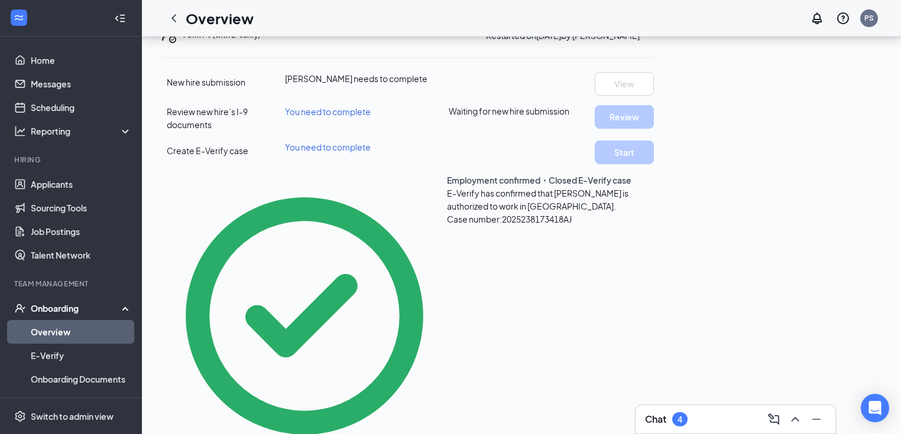
scroll to position [220, 0]
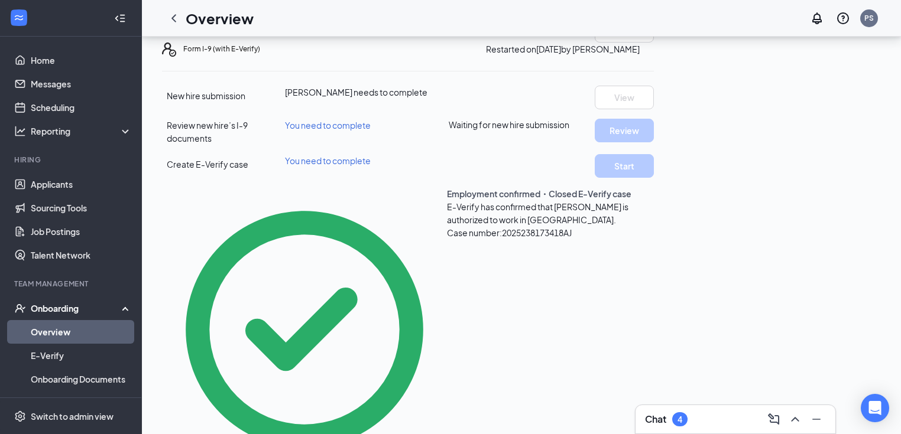
click at [654, 49] on icon "Ellipses" at bounding box center [654, 49] width 0 height 0
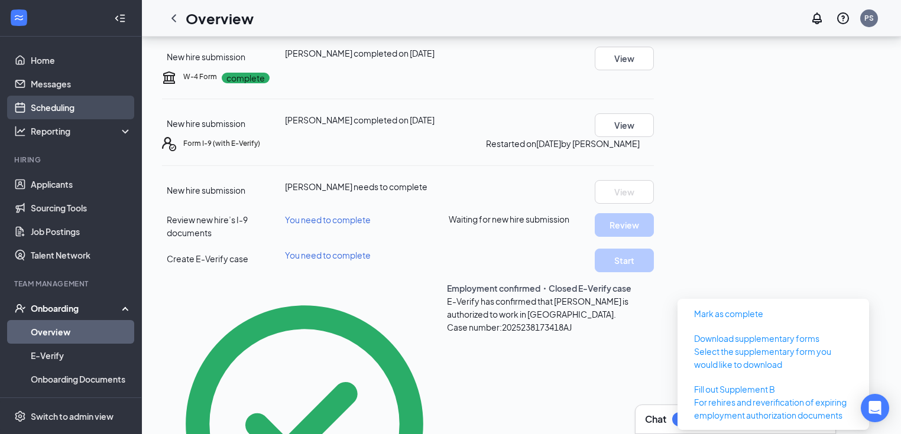
scroll to position [0, 0]
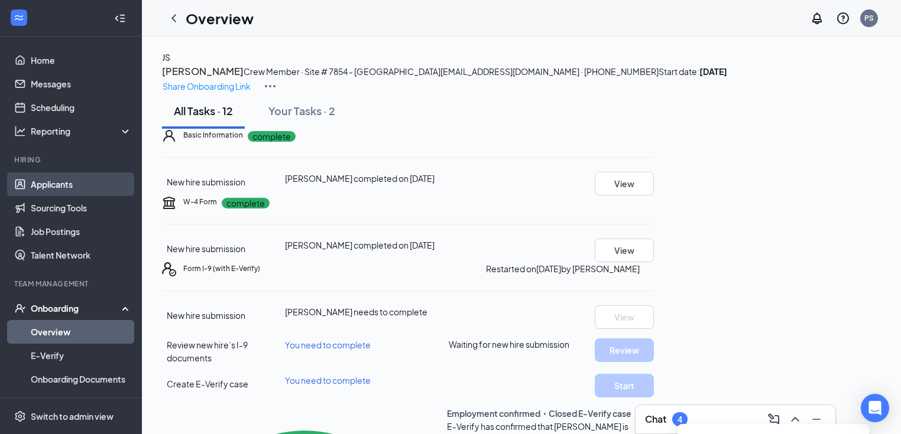
click at [51, 182] on link "Applicants" at bounding box center [81, 185] width 101 height 24
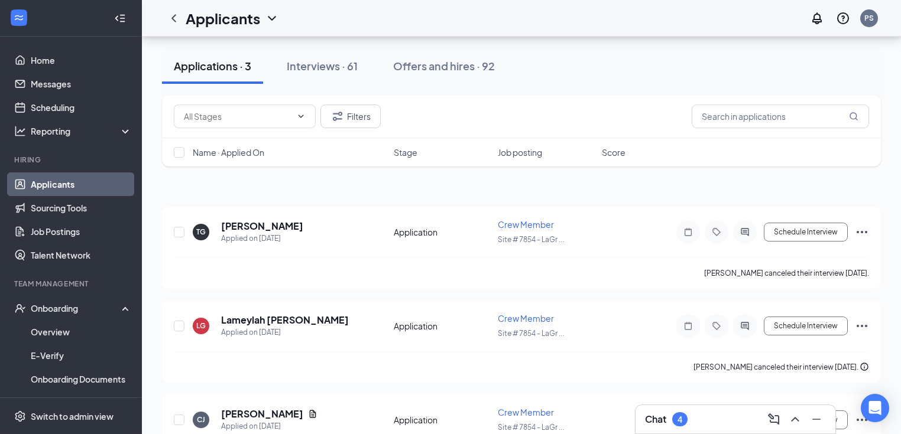
scroll to position [74, 0]
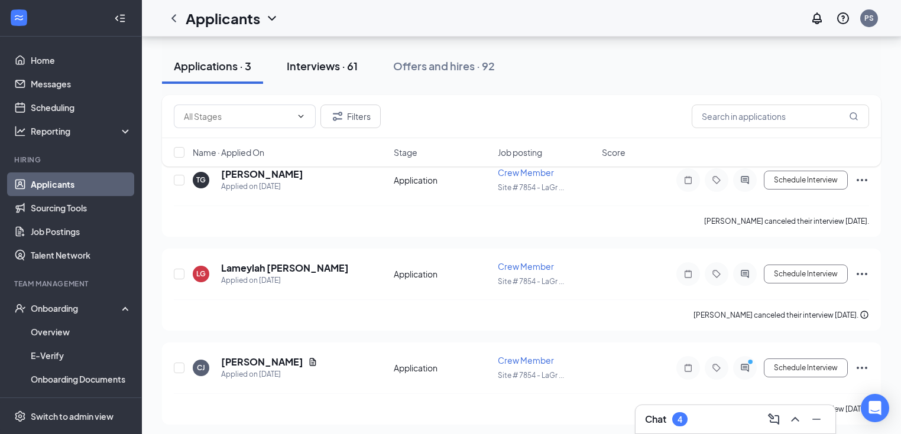
click at [326, 71] on div "Interviews · 61" at bounding box center [322, 66] width 71 height 15
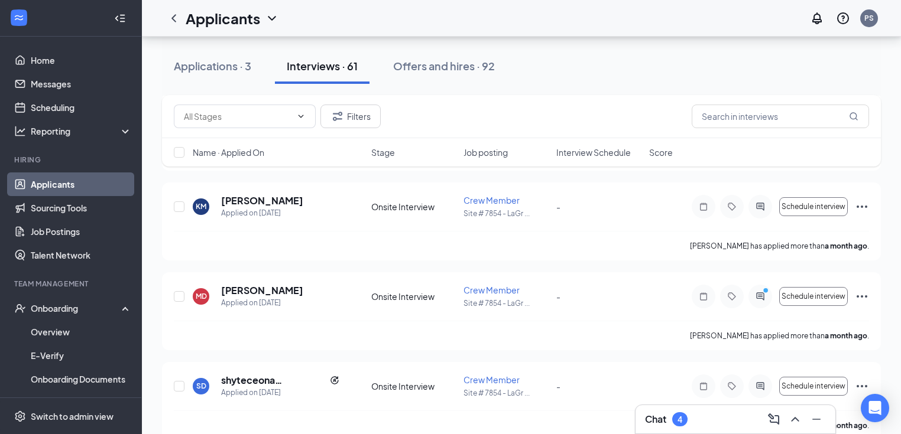
scroll to position [5270, 0]
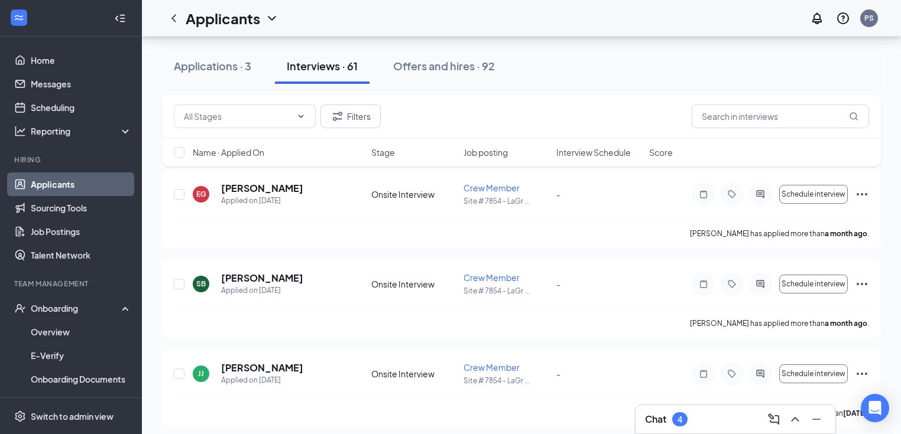
drag, startPoint x: 475, startPoint y: 66, endPoint x: 882, endPoint y: 338, distance: 489.4
click at [475, 67] on div "Offers and hires · 92" at bounding box center [444, 66] width 102 height 15
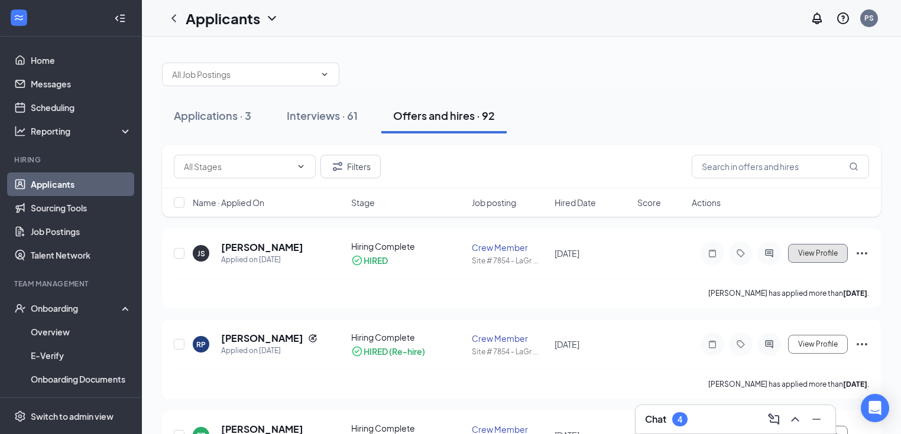
click at [817, 256] on span "View Profile" at bounding box center [818, 253] width 40 height 8
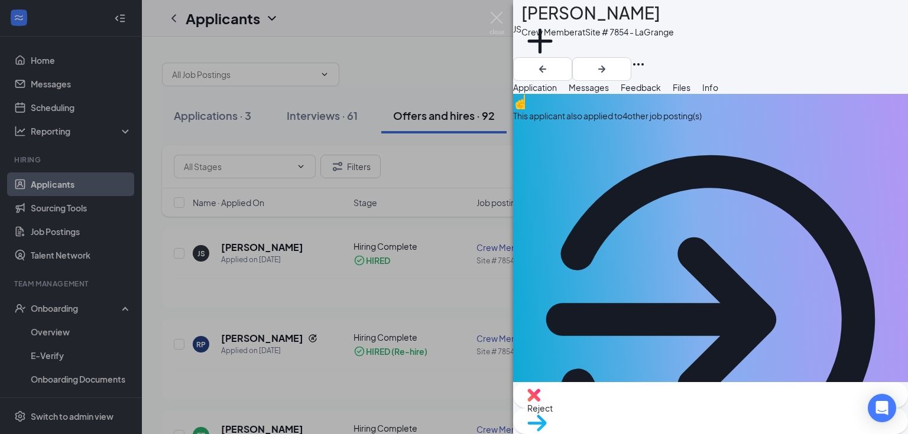
click at [455, 66] on div "JS [PERSON_NAME] Crew Member at Site # 7854 - LaGrange Add a tag Application Me…" at bounding box center [454, 217] width 908 height 434
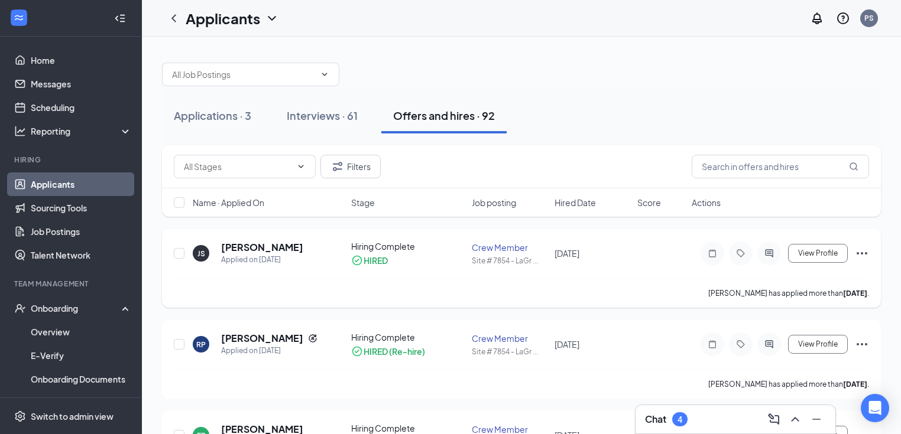
click at [853, 252] on div "View Profile" at bounding box center [780, 254] width 177 height 24
click at [856, 253] on icon "Ellipses" at bounding box center [862, 253] width 14 height 14
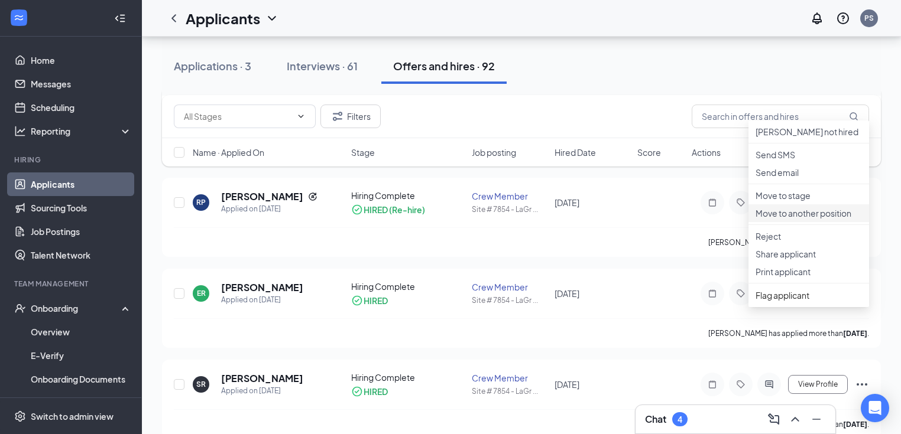
scroll to position [95, 0]
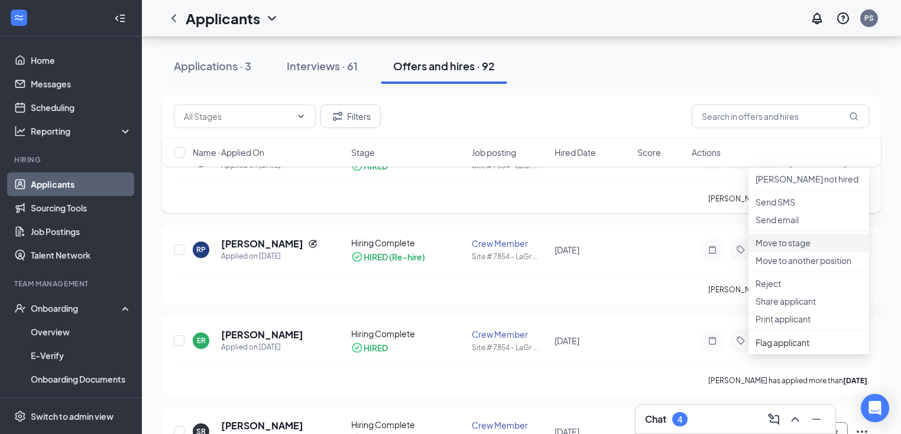
click at [804, 249] on p "Move to stage" at bounding box center [808, 243] width 106 height 12
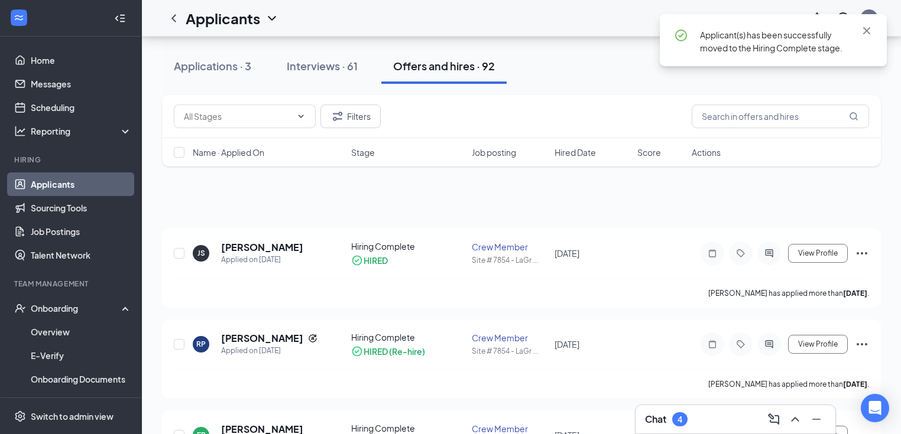
scroll to position [0, 0]
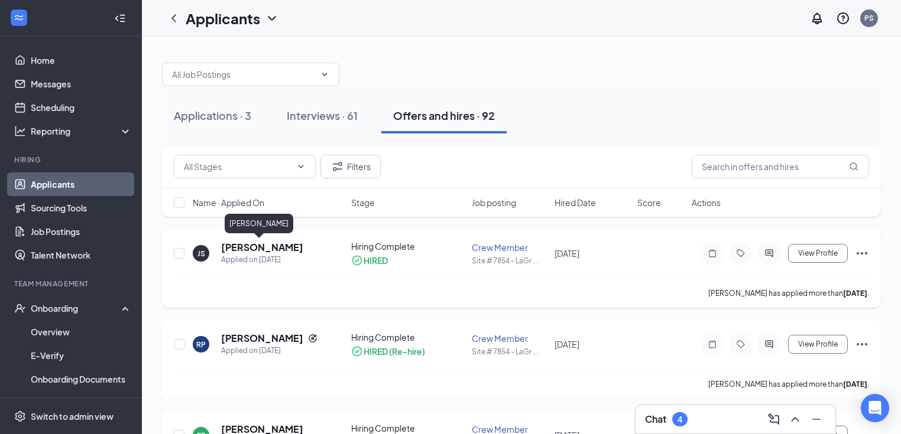
click at [250, 245] on h5 "[PERSON_NAME]" at bounding box center [262, 247] width 82 height 13
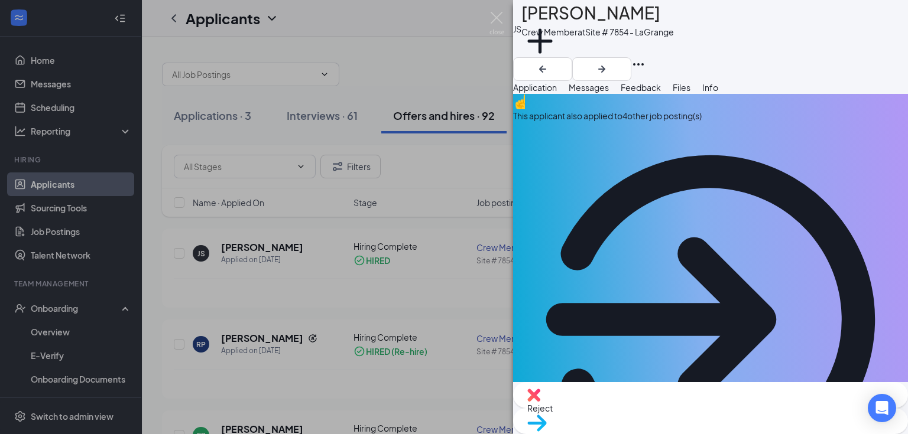
click at [690, 94] on div "Files" at bounding box center [682, 87] width 18 height 13
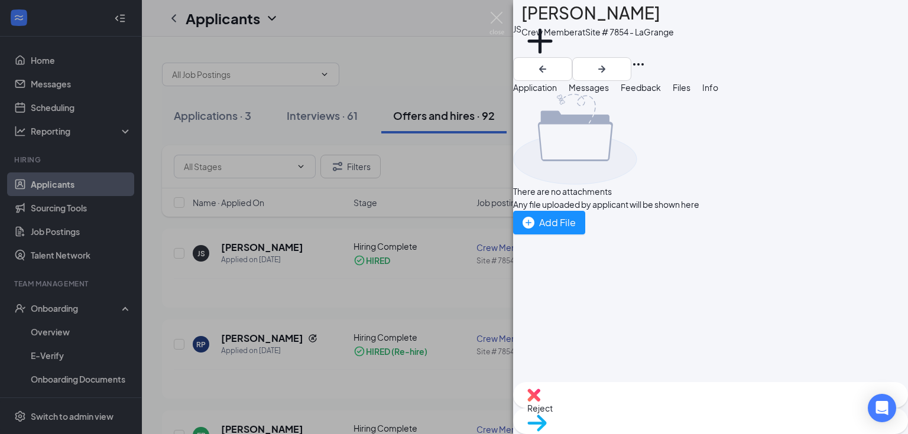
click at [718, 94] on div "Info" at bounding box center [710, 87] width 16 height 13
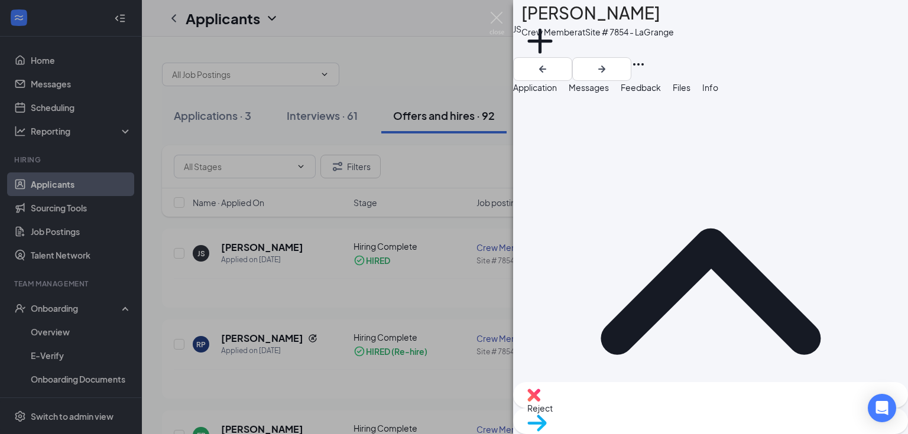
click at [557, 94] on button "Application" at bounding box center [535, 87] width 44 height 13
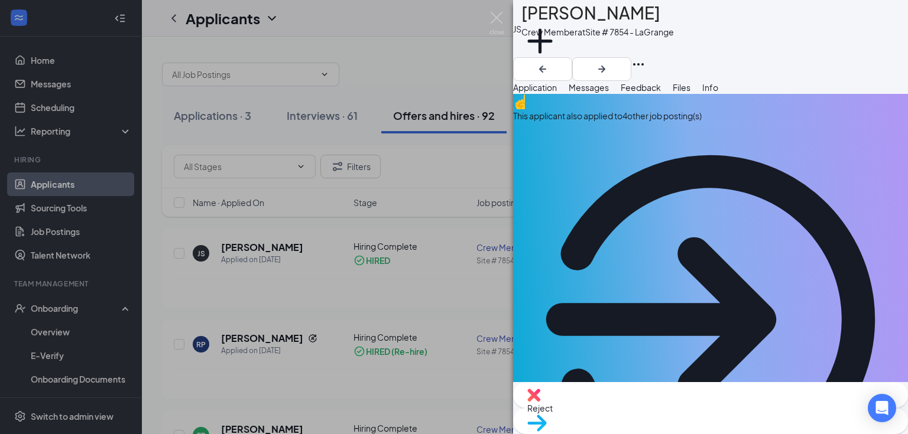
click at [609, 93] on span "Messages" at bounding box center [589, 87] width 40 height 11
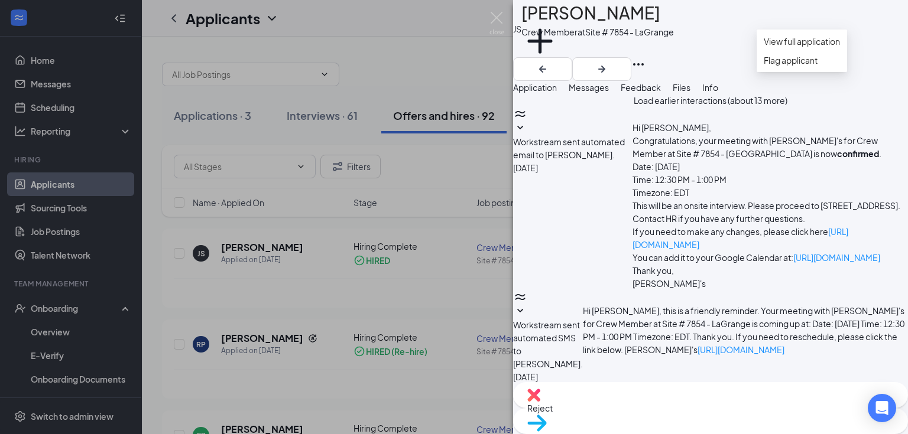
click at [645, 57] on icon "Ellipses" at bounding box center [638, 64] width 14 height 14
click at [268, 52] on div "JS [PERSON_NAME] Crew Member at Site # 7854 - LaGrange Add a tag Application Me…" at bounding box center [454, 217] width 908 height 434
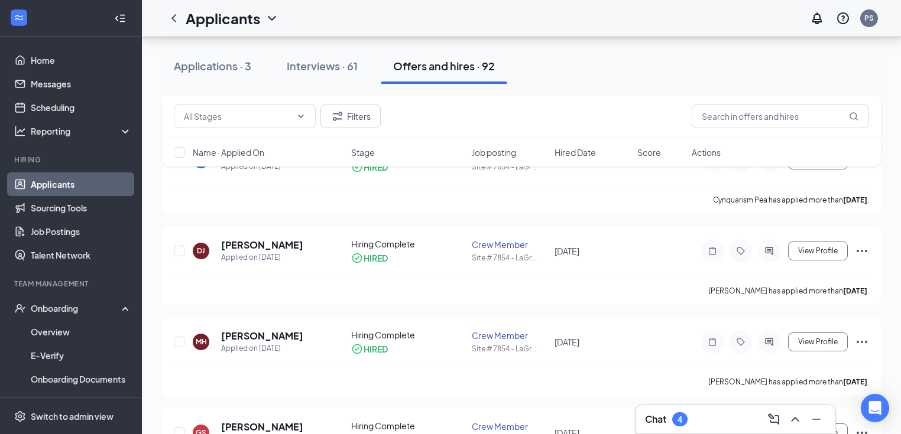
scroll to position [1324, 0]
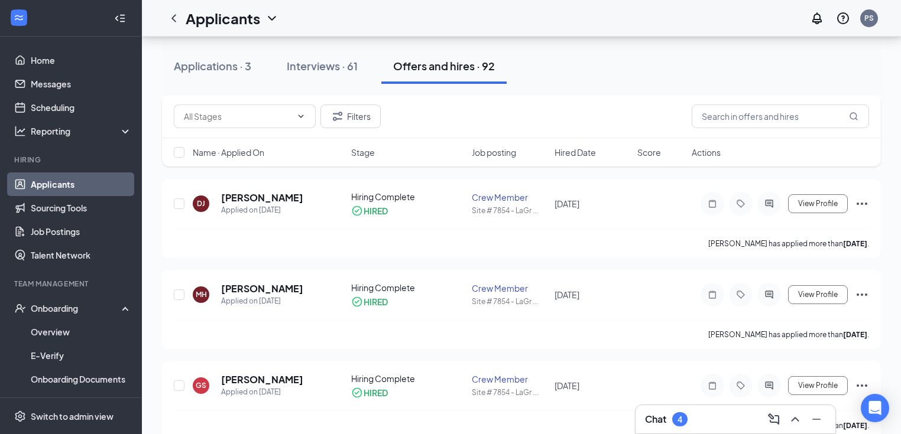
click at [56, 187] on link "Applicants" at bounding box center [81, 185] width 101 height 24
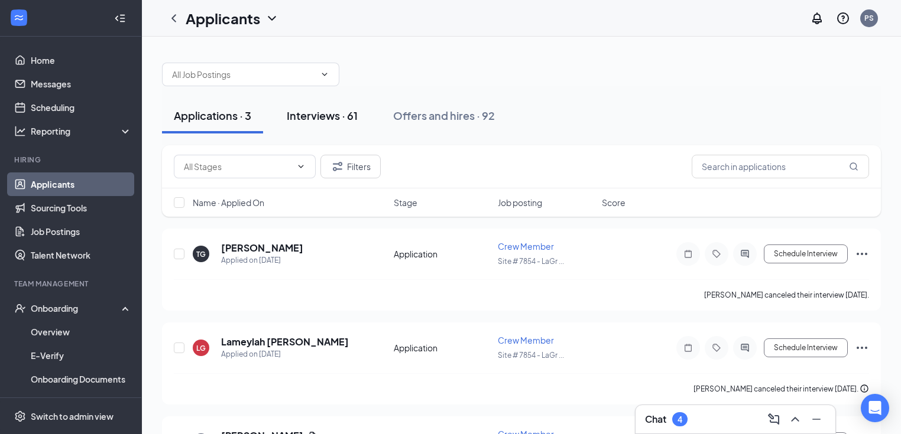
click at [320, 116] on div "Interviews · 61" at bounding box center [322, 115] width 71 height 15
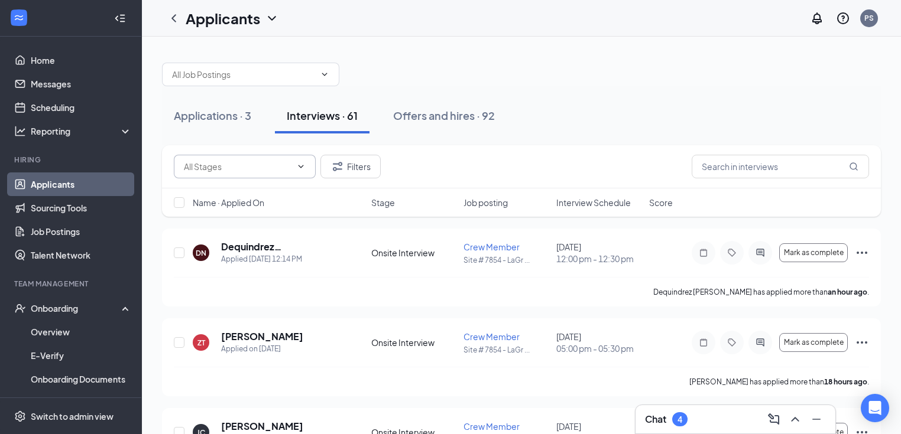
click at [301, 163] on icon "ChevronDown" at bounding box center [300, 166] width 9 height 9
click at [262, 187] on div "Onsite Interview (4814)" at bounding box center [218, 186] width 88 height 13
type input "Onsite Interview (4814)"
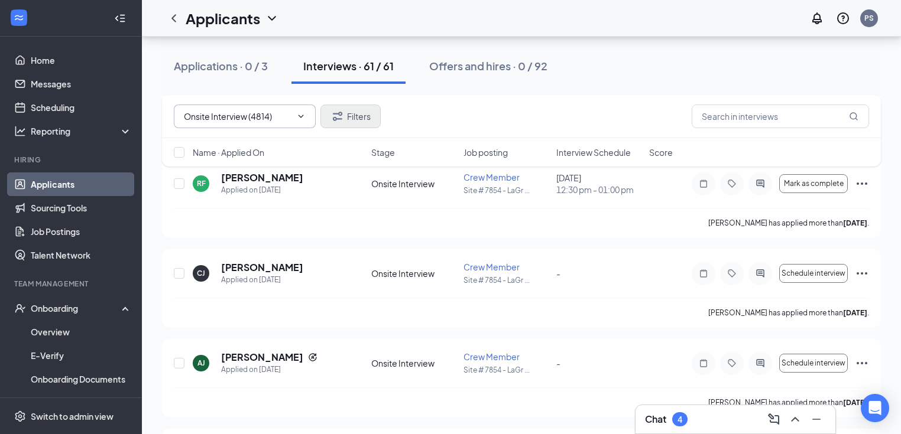
scroll to position [1024, 0]
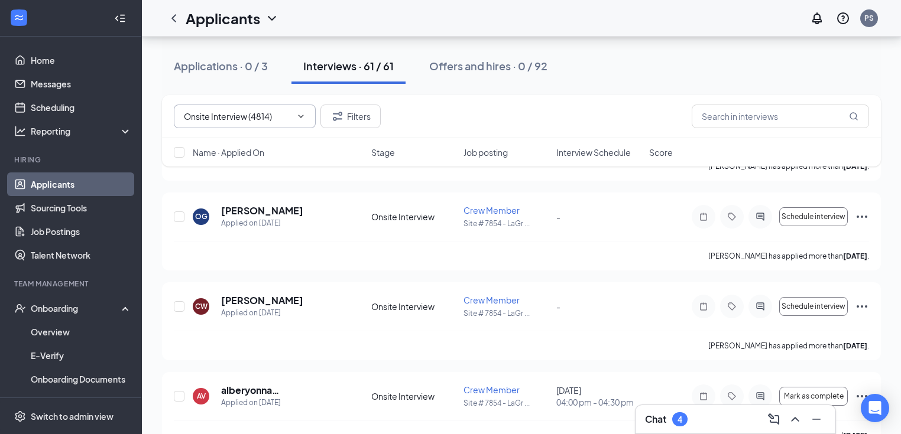
click at [300, 116] on icon "ChevronDown" at bounding box center [301, 116] width 5 height 3
click at [351, 124] on button "Filters" at bounding box center [350, 117] width 60 height 24
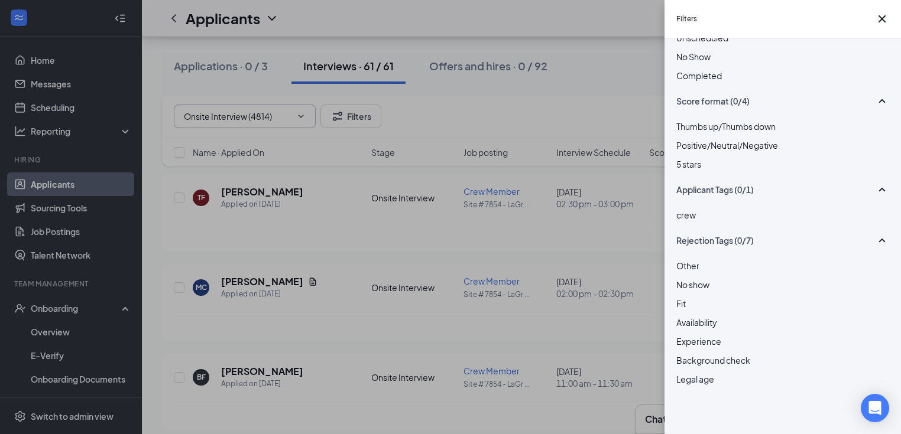
scroll to position [301, 0]
click at [291, 216] on div "Filters Applicant Status (0/5) Unread message Hasn't messaged back Stuck in sta…" at bounding box center [450, 217] width 901 height 434
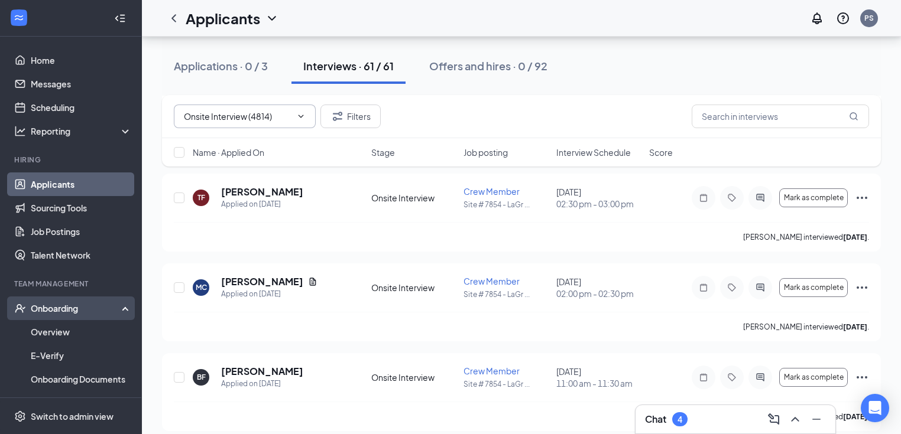
click at [76, 311] on div "Onboarding" at bounding box center [76, 309] width 91 height 12
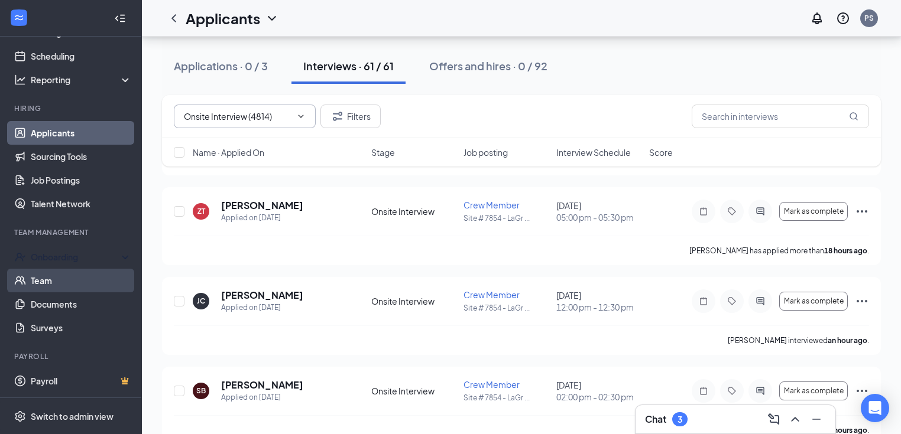
scroll to position [140, 0]
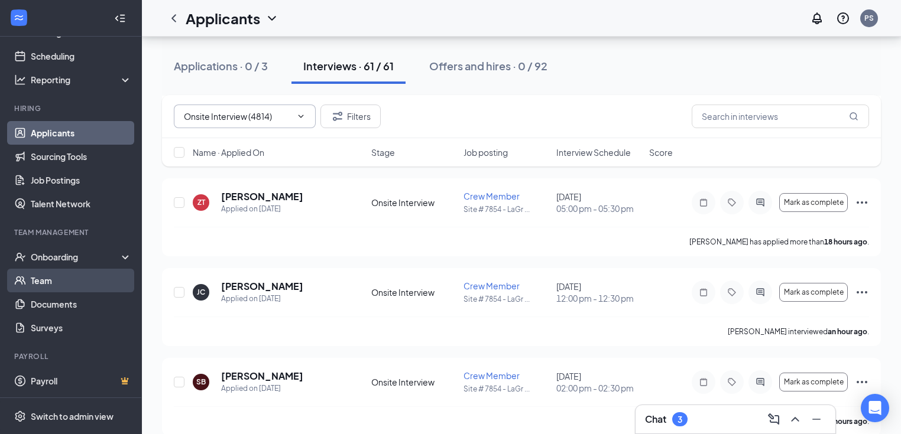
drag, startPoint x: 41, startPoint y: 279, endPoint x: 49, endPoint y: 282, distance: 8.2
click at [43, 279] on link "Team" at bounding box center [81, 281] width 101 height 24
